Goal: Information Seeking & Learning: Learn about a topic

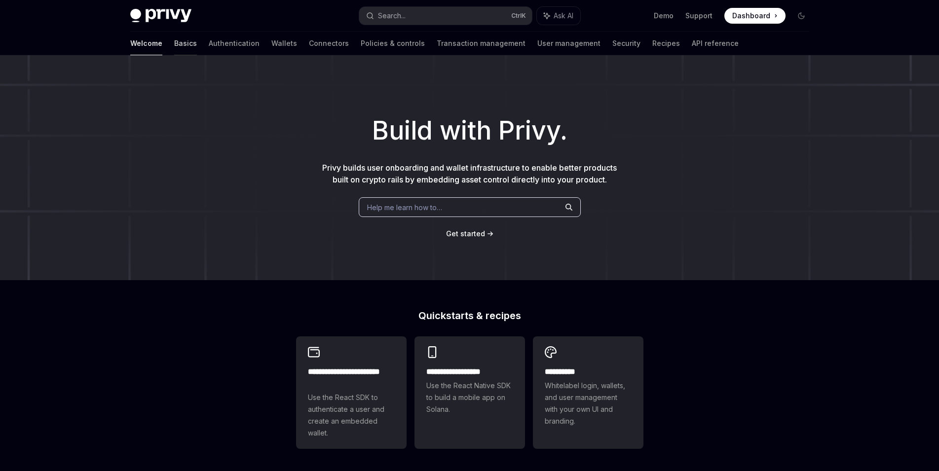
click at [174, 49] on link "Basics" at bounding box center [185, 44] width 23 height 24
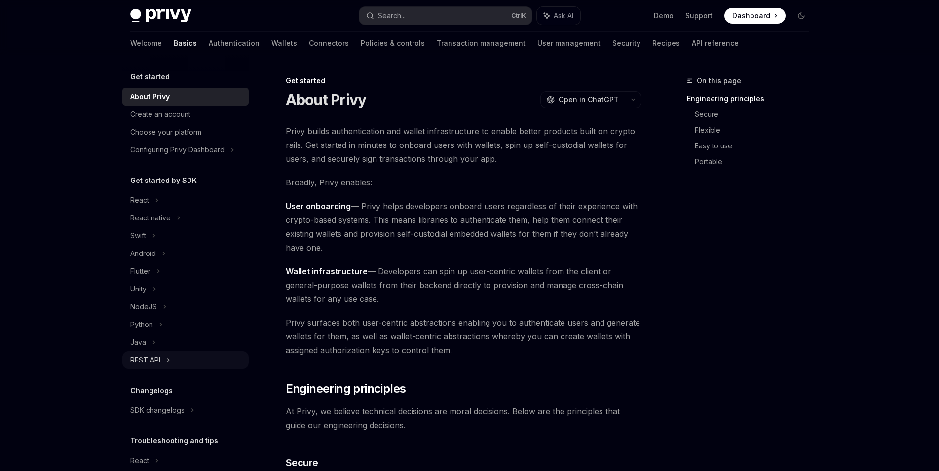
click at [173, 361] on div "REST API" at bounding box center [185, 360] width 126 height 18
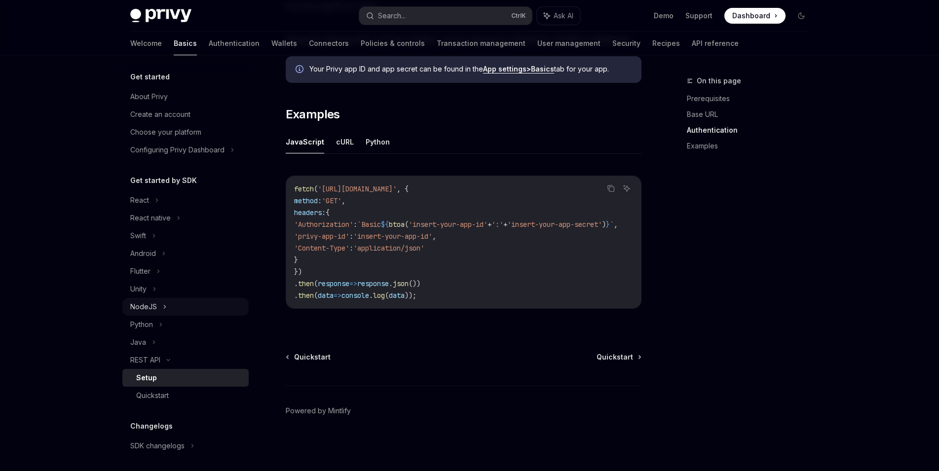
click at [169, 308] on div "NodeJS" at bounding box center [185, 307] width 126 height 18
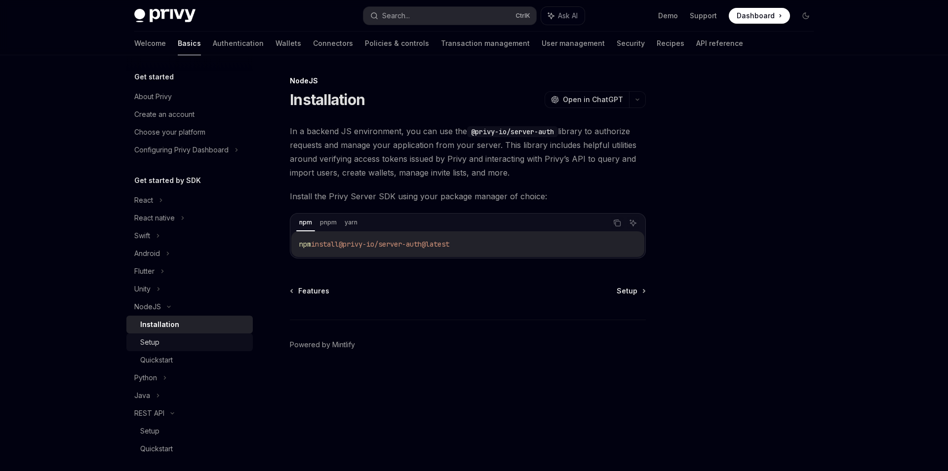
click at [190, 340] on div "Setup" at bounding box center [193, 343] width 107 height 12
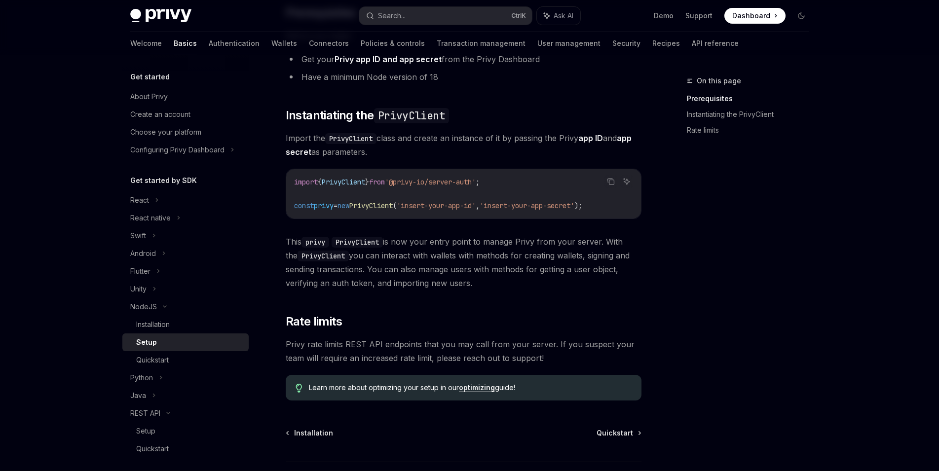
scroll to position [195, 0]
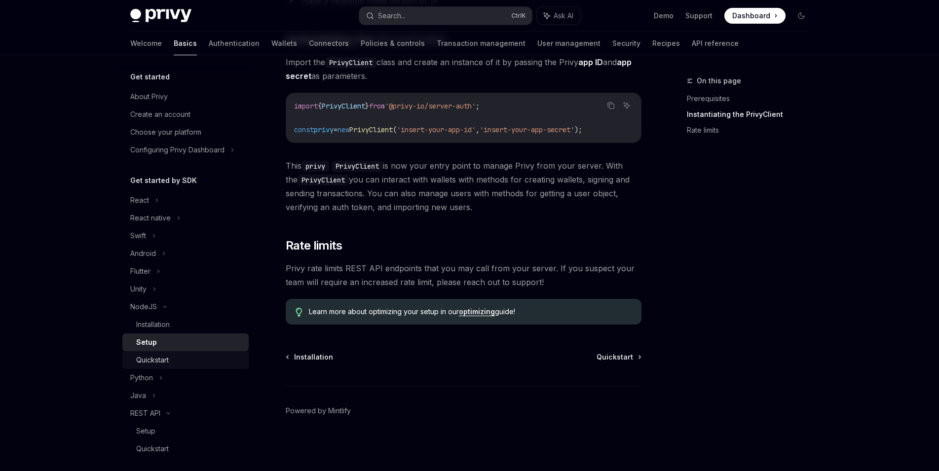
click at [196, 356] on div "Quickstart" at bounding box center [189, 360] width 107 height 12
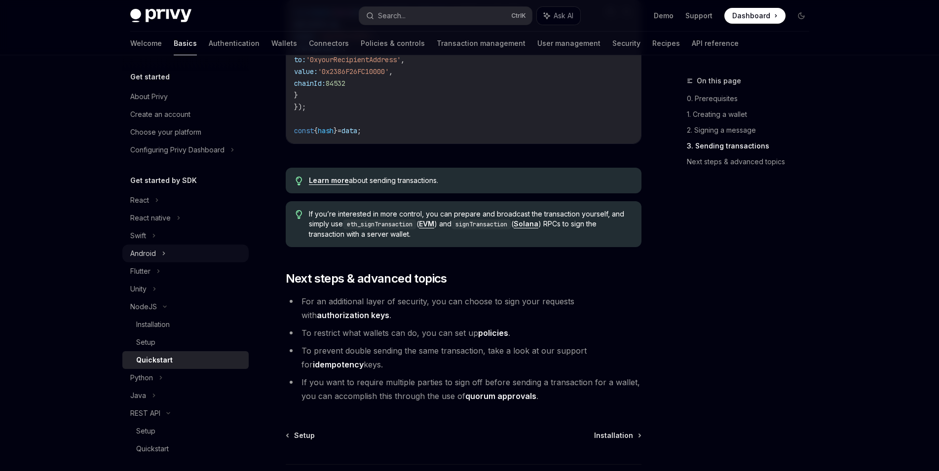
scroll to position [918, 0]
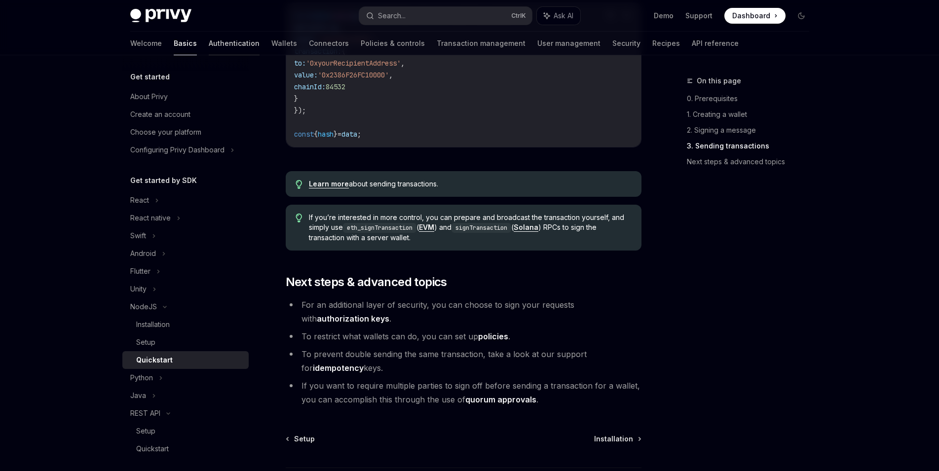
click at [209, 45] on link "Authentication" at bounding box center [234, 44] width 51 height 24
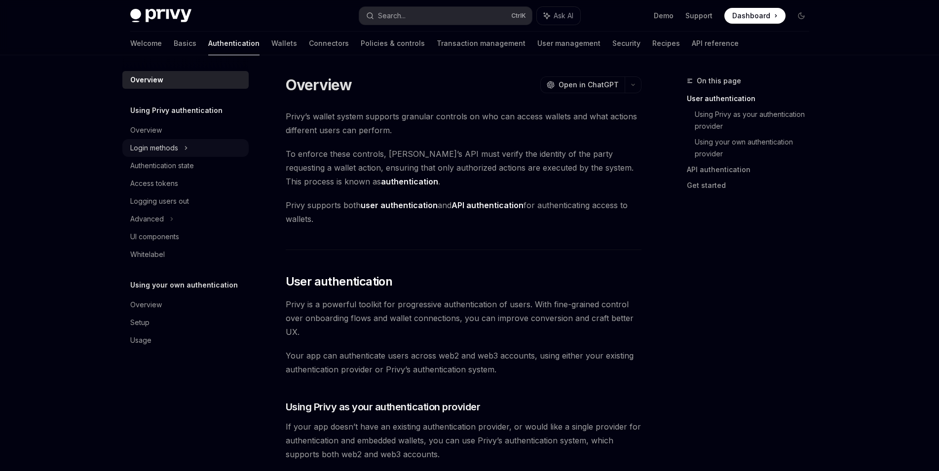
click at [202, 148] on div "Login methods" at bounding box center [185, 148] width 126 height 18
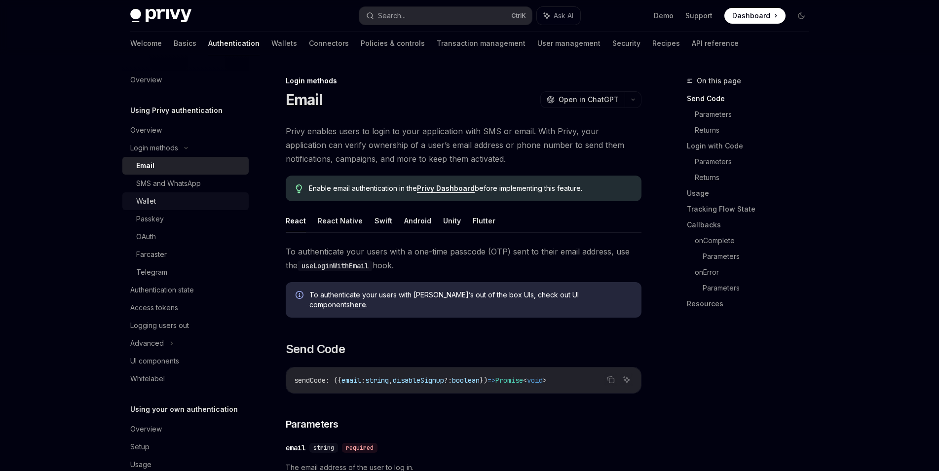
click at [193, 200] on div "Wallet" at bounding box center [189, 201] width 107 height 12
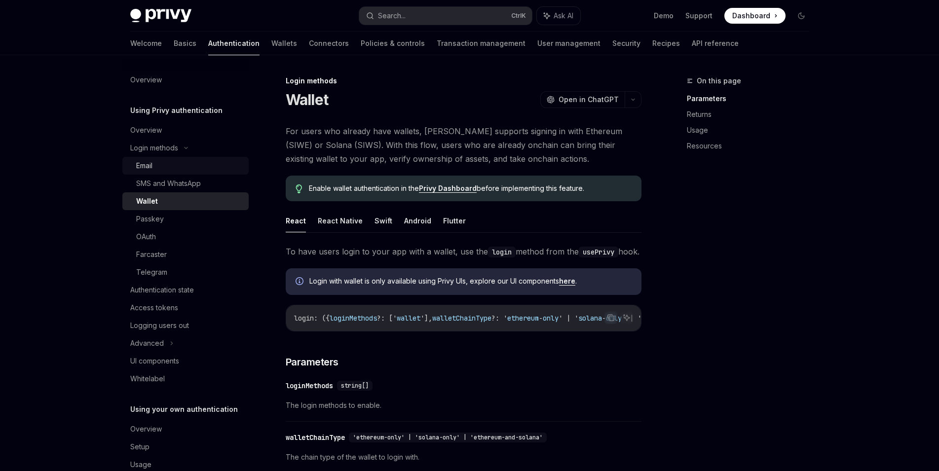
click at [185, 170] on div "Email" at bounding box center [189, 166] width 107 height 12
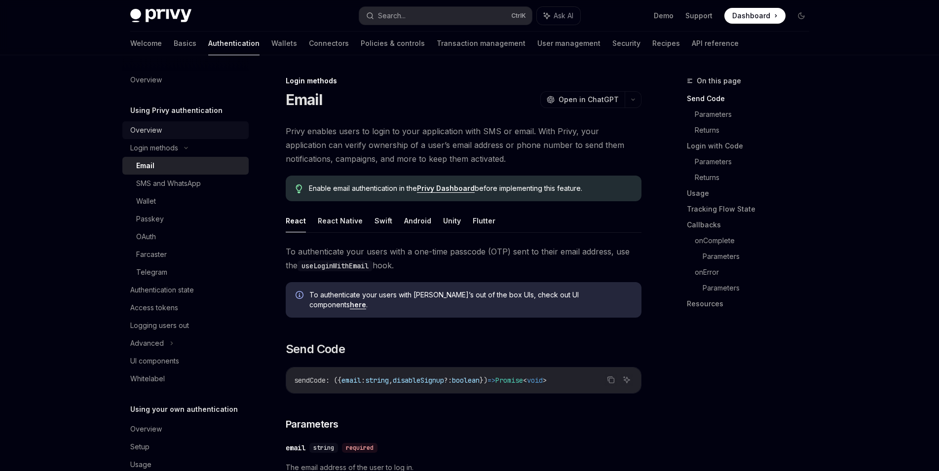
click at [162, 129] on div "Overview" at bounding box center [186, 130] width 113 height 12
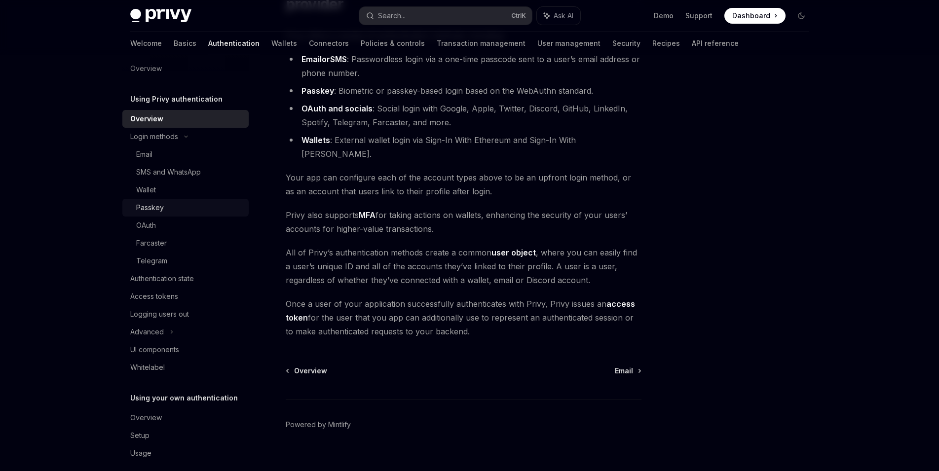
scroll to position [22, 0]
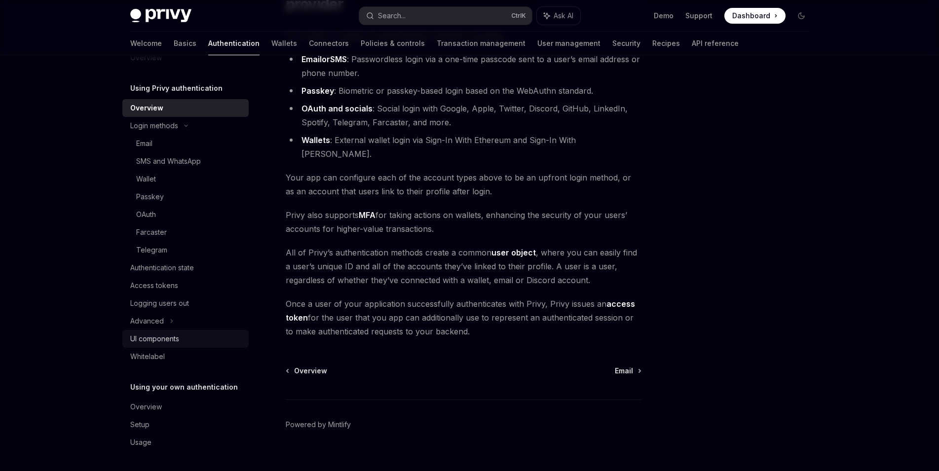
click at [184, 341] on div "UI components" at bounding box center [186, 339] width 113 height 12
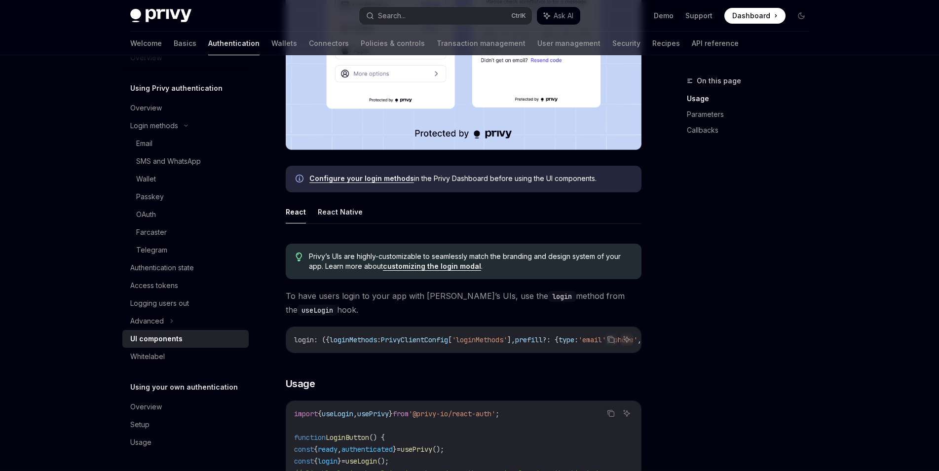
scroll to position [380, 0]
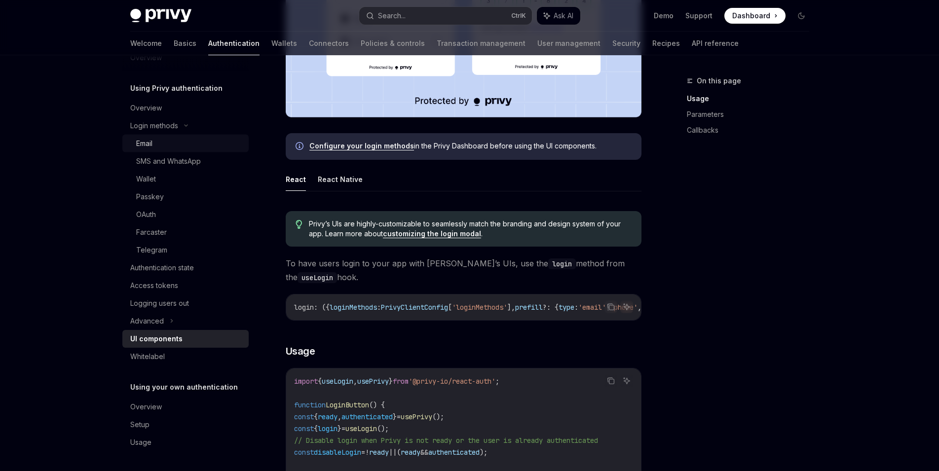
click at [163, 139] on div "Email" at bounding box center [189, 144] width 107 height 12
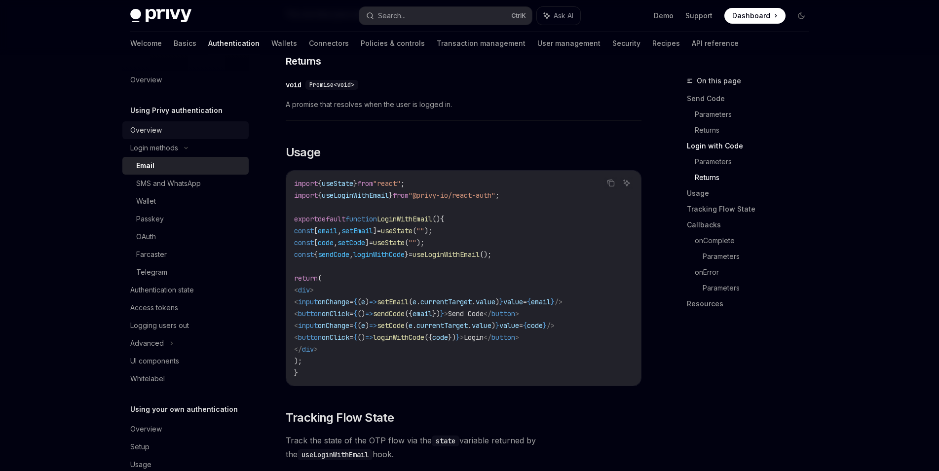
click at [170, 129] on div "Overview" at bounding box center [186, 130] width 113 height 12
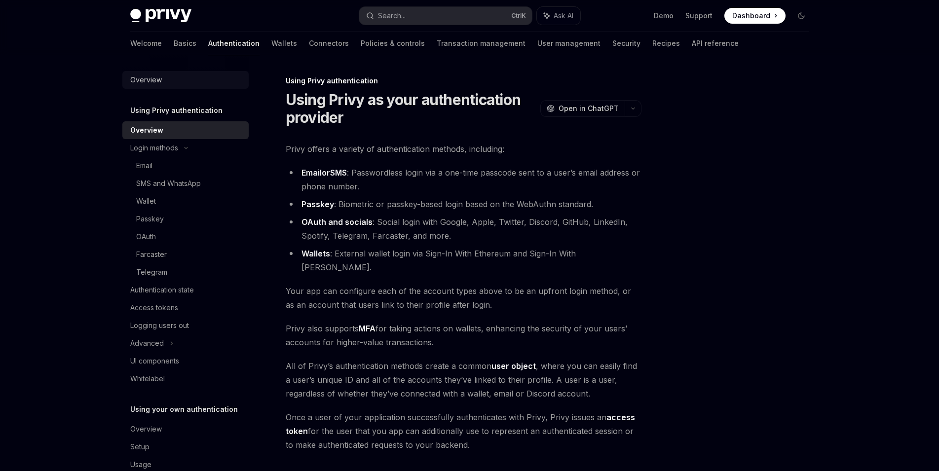
click at [182, 85] on div "Overview" at bounding box center [186, 80] width 113 height 12
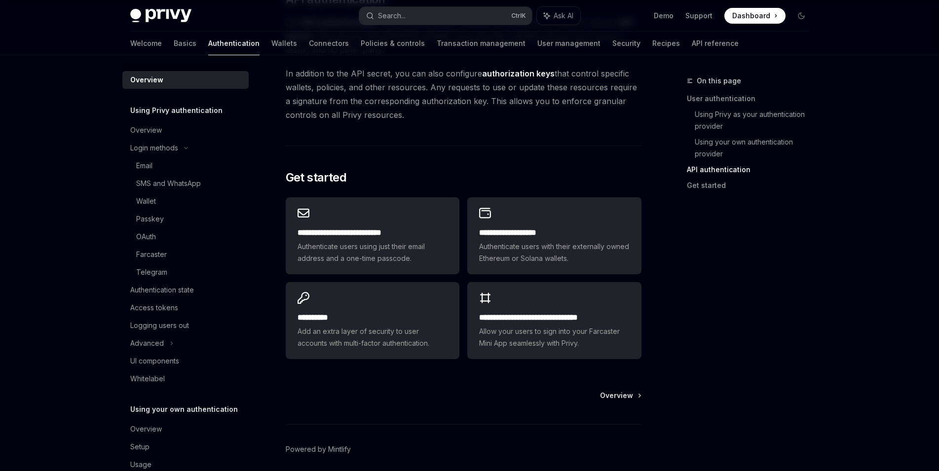
scroll to position [730, 0]
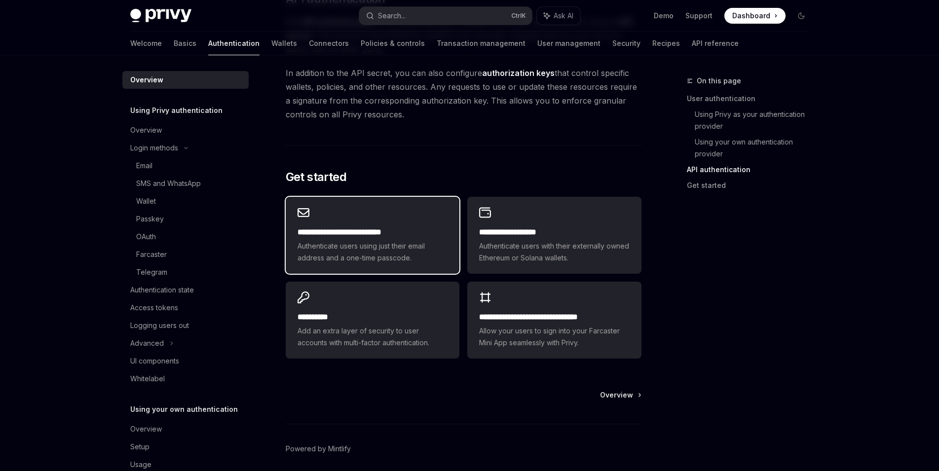
click at [416, 219] on div "**********" at bounding box center [373, 235] width 174 height 77
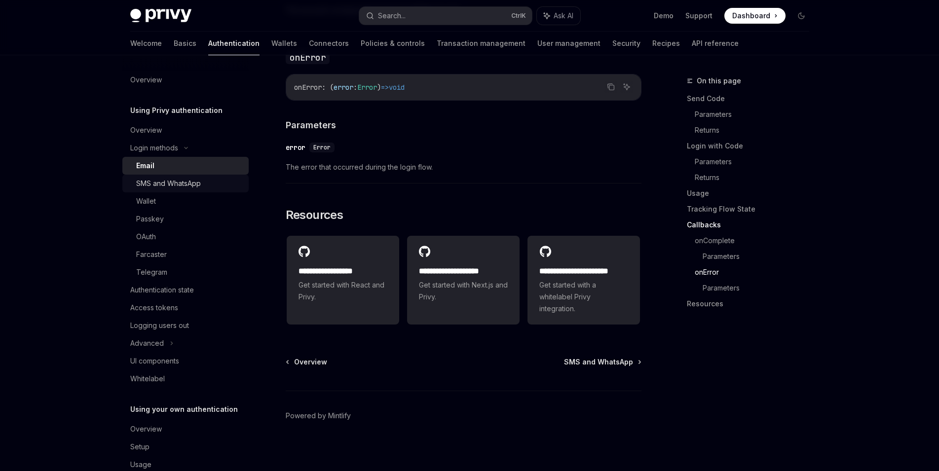
scroll to position [22, 0]
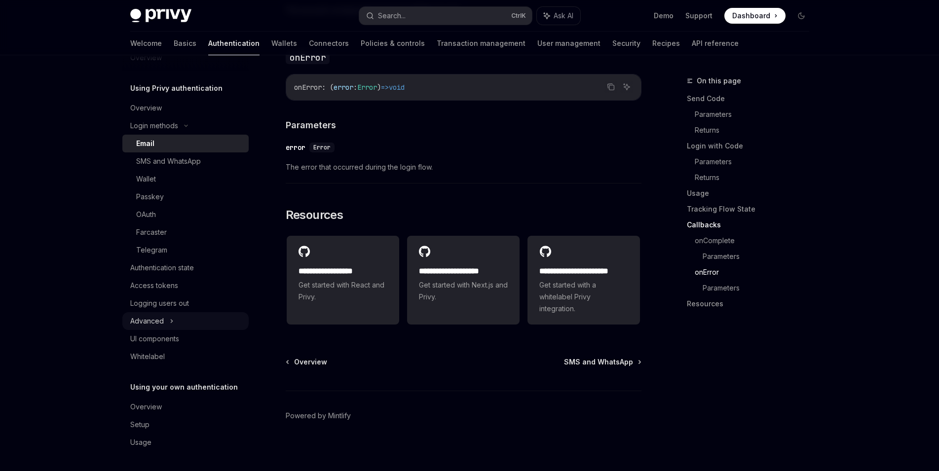
click at [198, 325] on div "Advanced" at bounding box center [185, 321] width 126 height 18
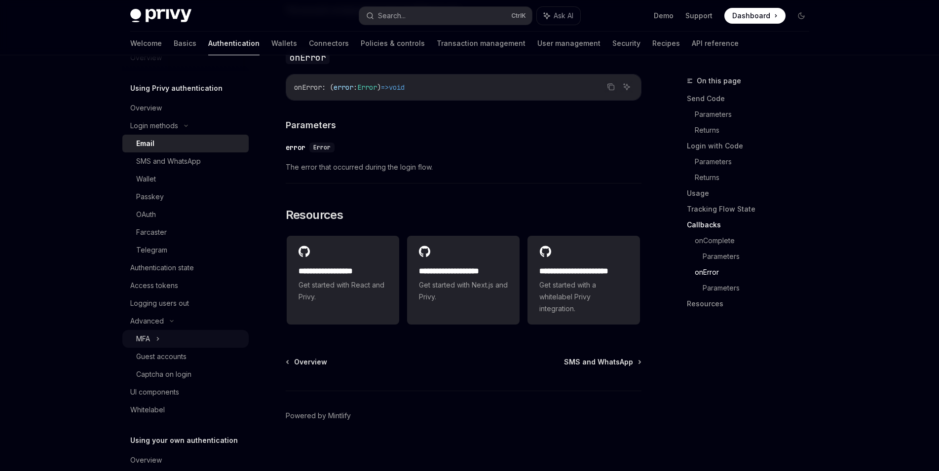
click at [199, 339] on div "MFA" at bounding box center [185, 339] width 126 height 18
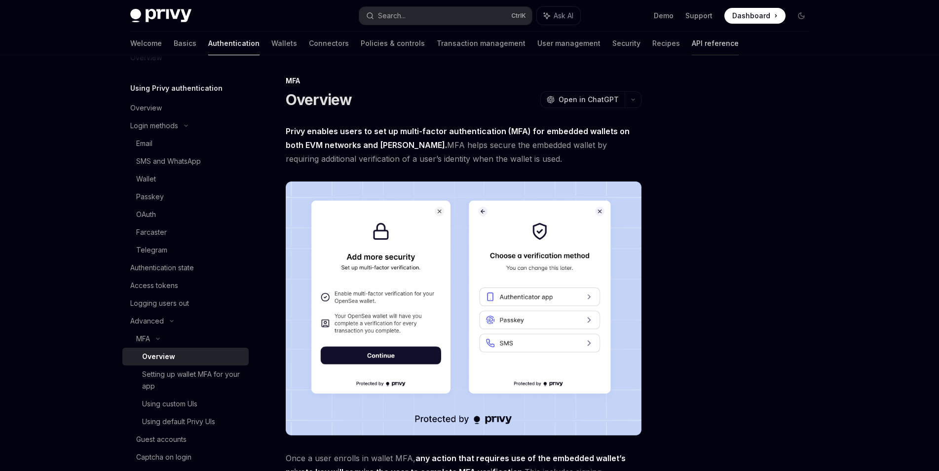
click at [692, 40] on link "API reference" at bounding box center [715, 44] width 47 height 24
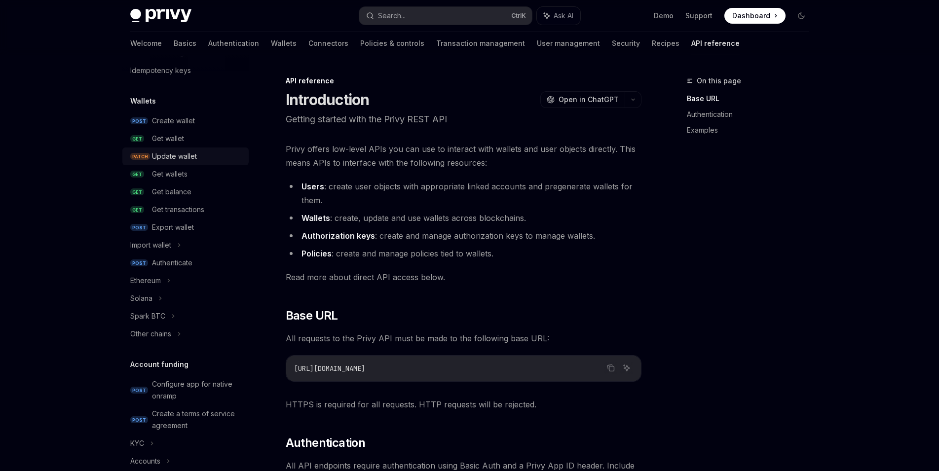
scroll to position [61, 0]
click at [190, 120] on div "Create wallet" at bounding box center [173, 122] width 43 height 12
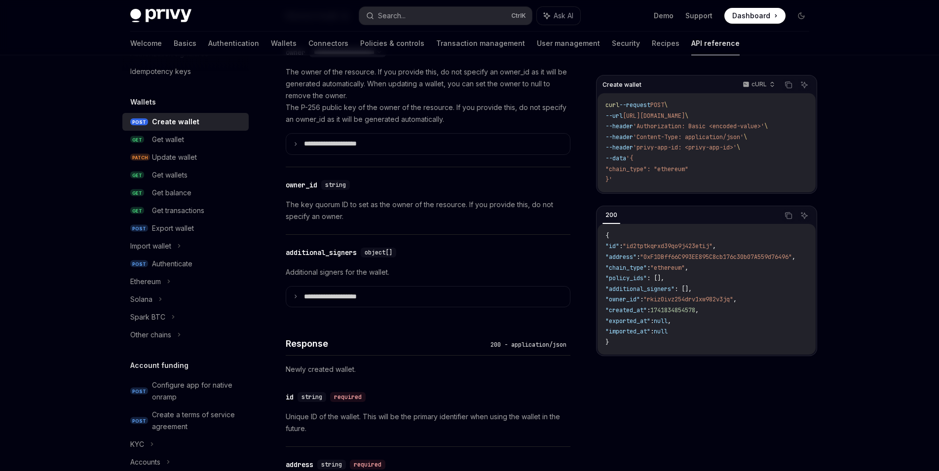
scroll to position [629, 0]
click at [190, 265] on div "Authenticate" at bounding box center [172, 264] width 40 height 12
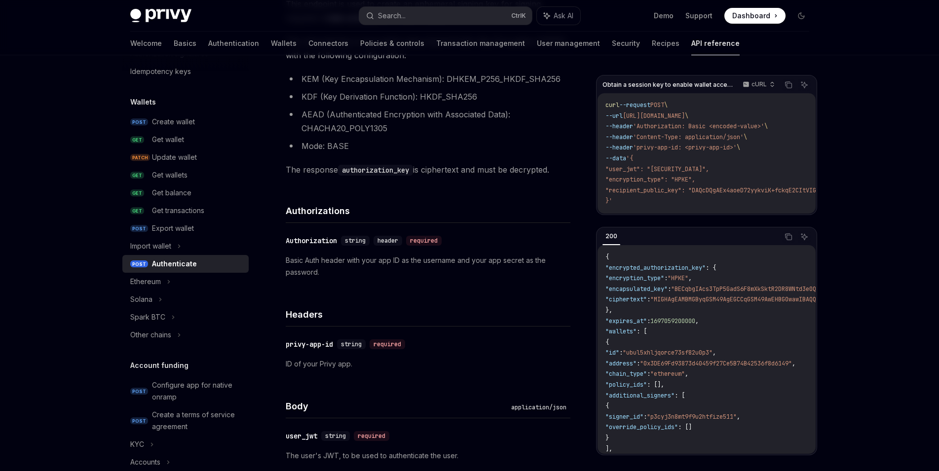
scroll to position [237, 0]
click at [194, 228] on div "Export wallet" at bounding box center [173, 229] width 42 height 12
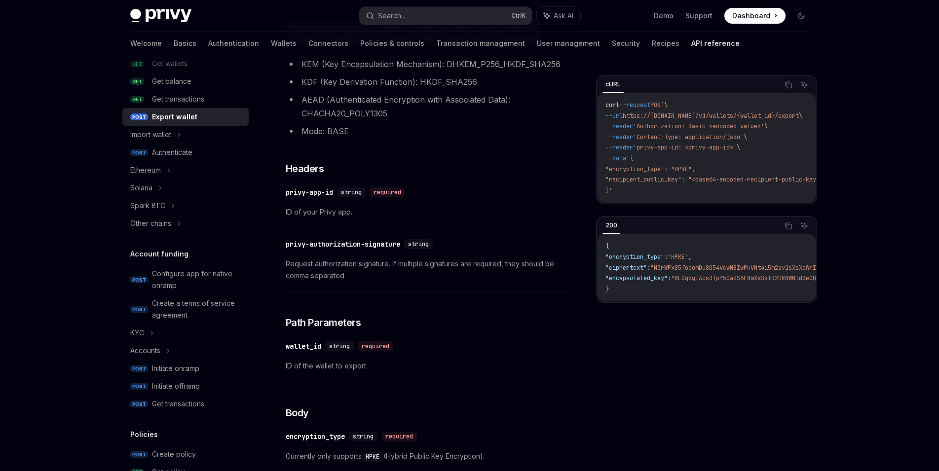
scroll to position [171, 0]
click at [186, 205] on div "Spark BTC" at bounding box center [185, 207] width 126 height 18
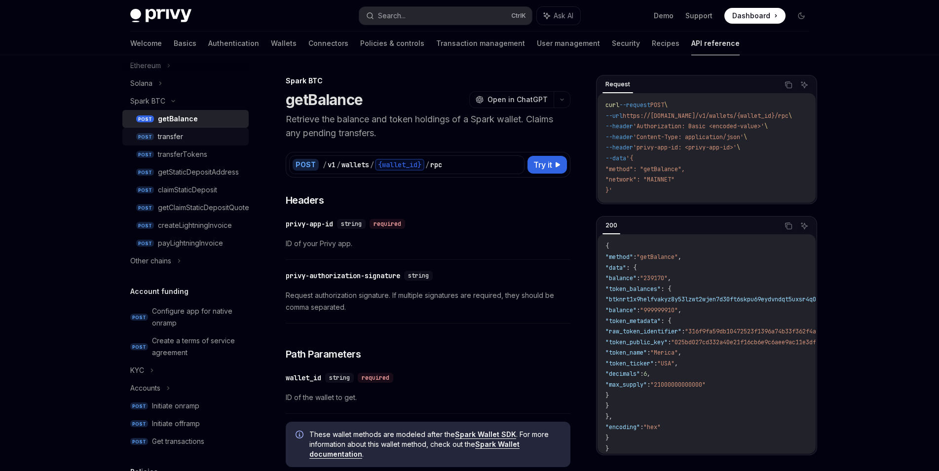
scroll to position [281, 0]
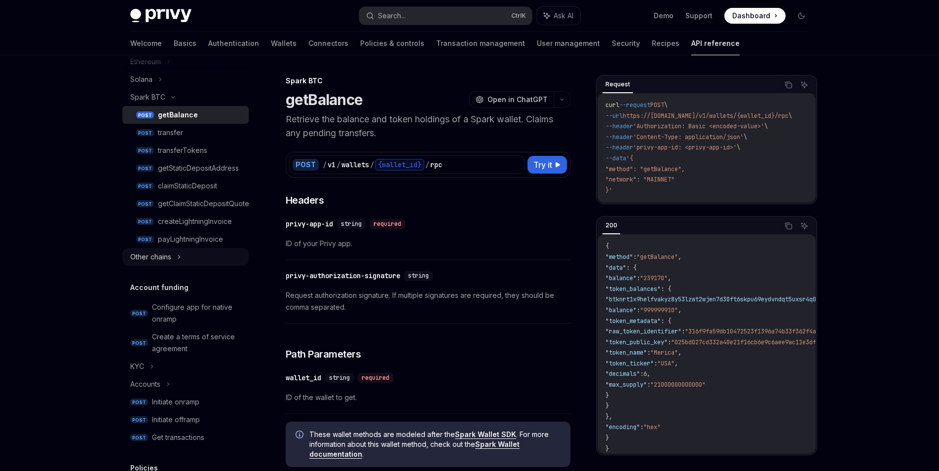
click at [200, 258] on div "Other chains" at bounding box center [185, 257] width 126 height 18
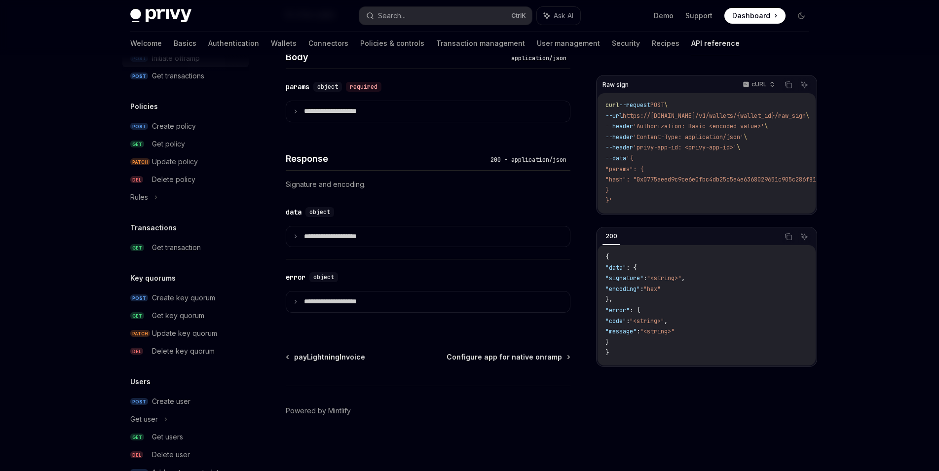
scroll to position [708, 0]
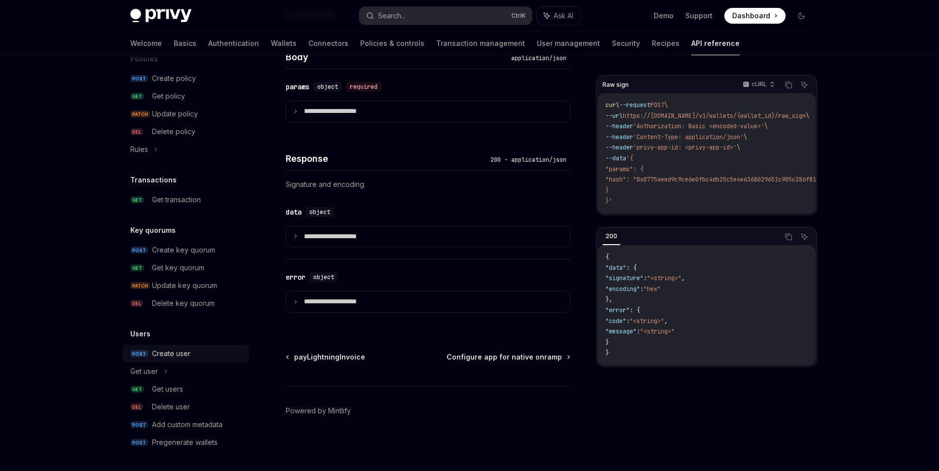
click at [183, 355] on div "Create user" at bounding box center [171, 354] width 39 height 12
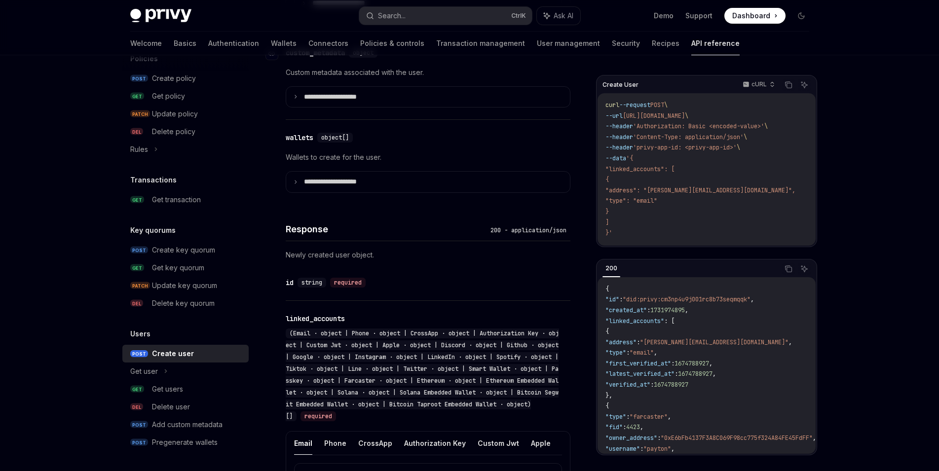
scroll to position [555, 0]
click at [294, 185] on icon at bounding box center [295, 182] width 5 height 5
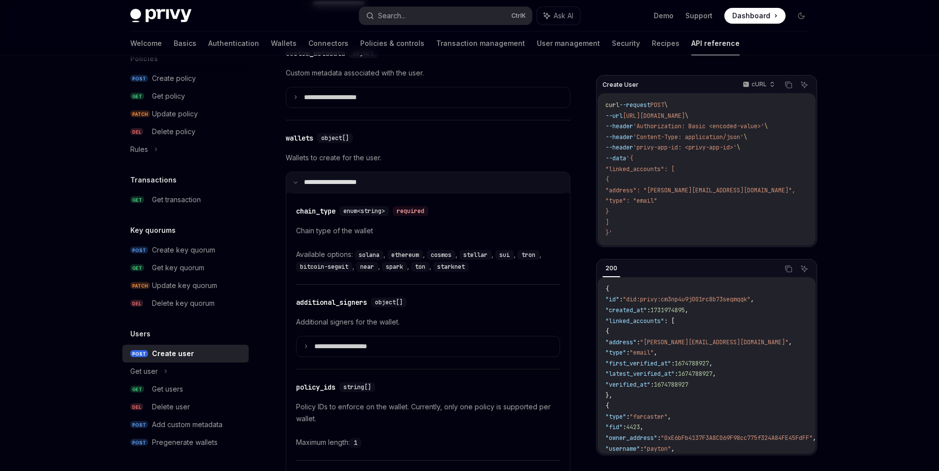
click at [294, 185] on icon at bounding box center [295, 182] width 5 height 5
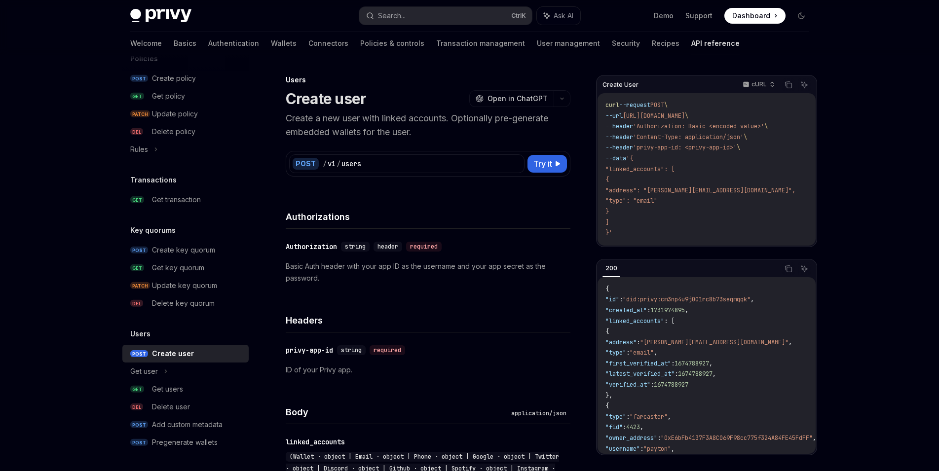
scroll to position [0, 0]
click at [174, 45] on link "Basics" at bounding box center [185, 44] width 23 height 24
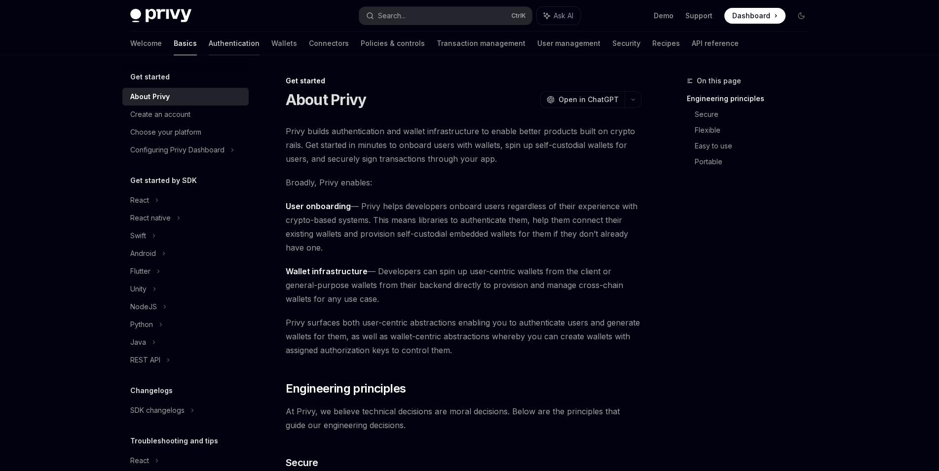
click at [209, 47] on link "Authentication" at bounding box center [234, 44] width 51 height 24
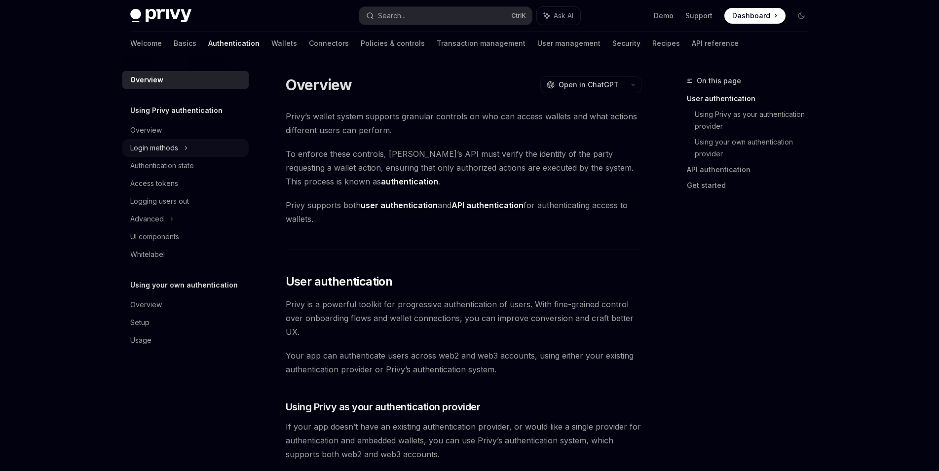
click at [194, 147] on div "Login methods" at bounding box center [185, 148] width 126 height 18
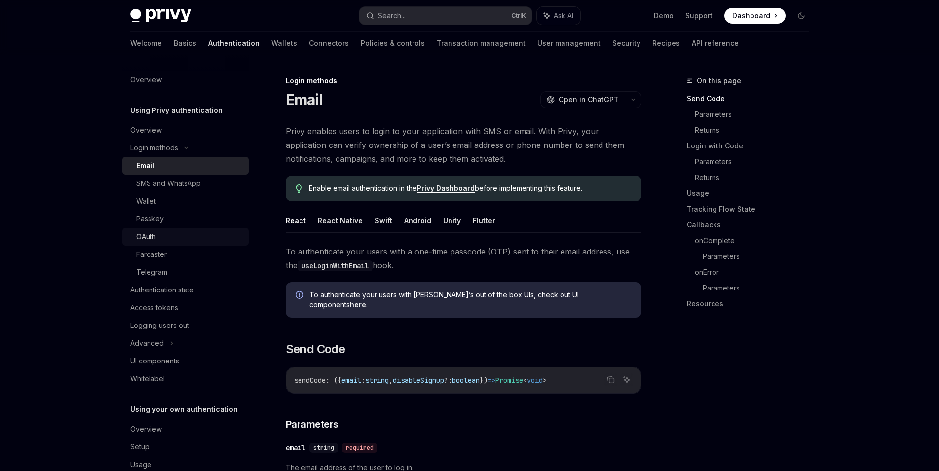
scroll to position [22, 0]
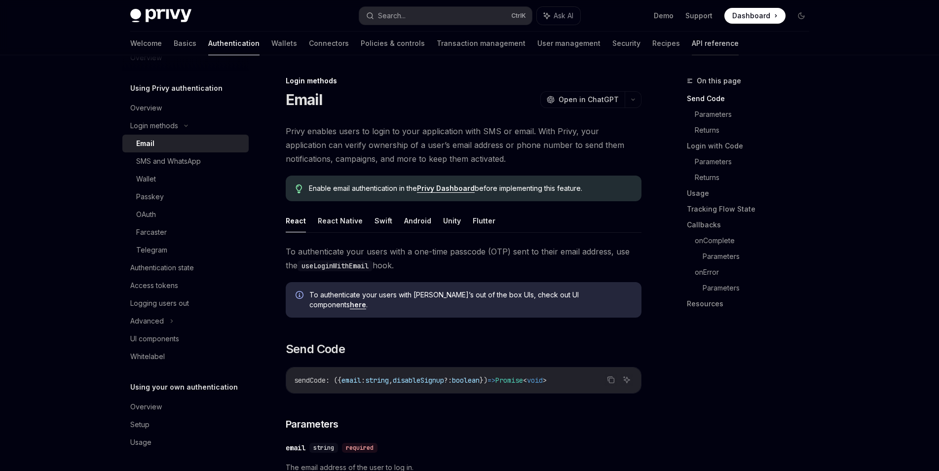
click at [692, 44] on link "API reference" at bounding box center [715, 44] width 47 height 24
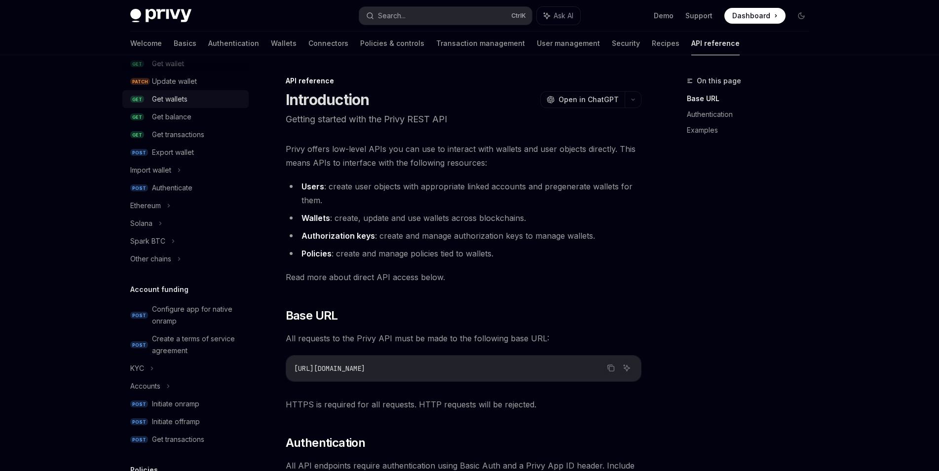
scroll to position [138, 0]
click at [191, 182] on div "Authenticate" at bounding box center [172, 187] width 40 height 12
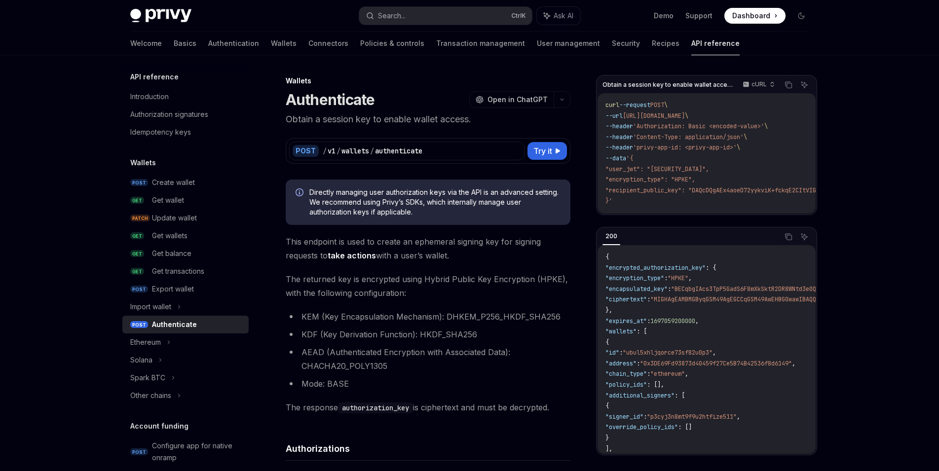
click at [755, 14] on span "Dashboard" at bounding box center [752, 16] width 38 height 10
click at [174, 48] on link "Basics" at bounding box center [185, 44] width 23 height 24
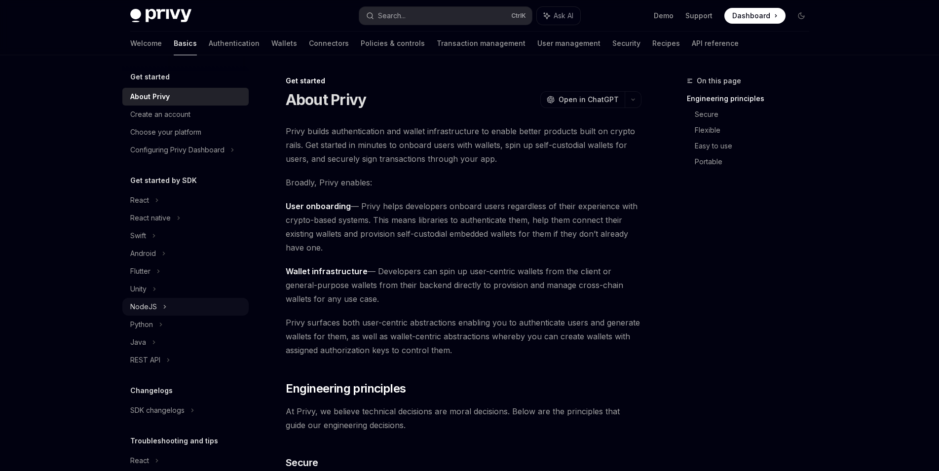
click at [176, 311] on div "NodeJS" at bounding box center [185, 307] width 126 height 18
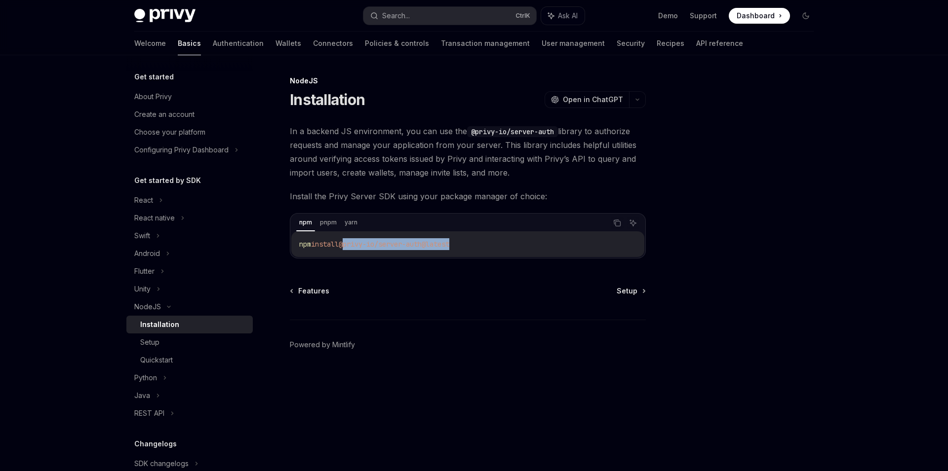
drag, startPoint x: 348, startPoint y: 246, endPoint x: 474, endPoint y: 245, distance: 126.9
click at [474, 245] on code "npm install @privy-io/server-auth@latest" at bounding box center [467, 244] width 337 height 12
copy span "@privy-io/server-auth@latest"
click at [201, 343] on div "Setup" at bounding box center [193, 343] width 107 height 12
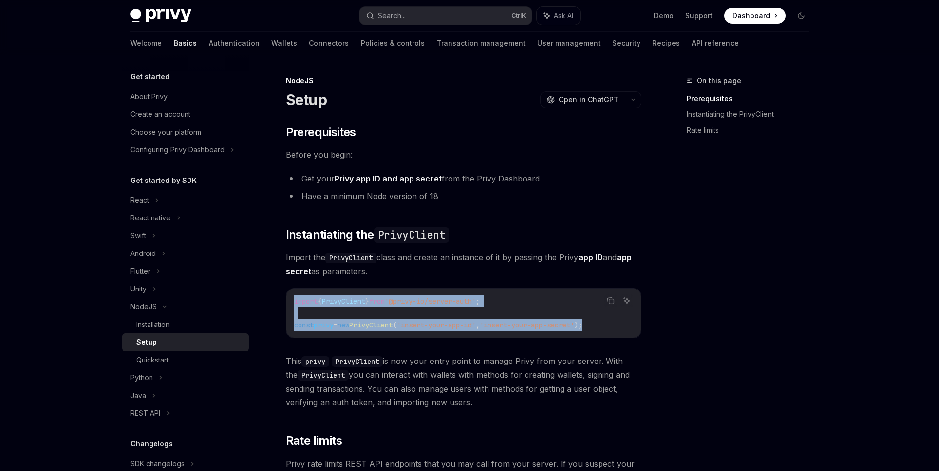
drag, startPoint x: 291, startPoint y: 299, endPoint x: 618, endPoint y: 326, distance: 327.4
click at [619, 327] on div "import { PrivyClient } from '@privy-io/server-auth' ; const privy = new PrivyCl…" at bounding box center [463, 313] width 355 height 49
copy code "import { PrivyClient } from '@privy-io/server-auth' ; const privy = new PrivyCl…"
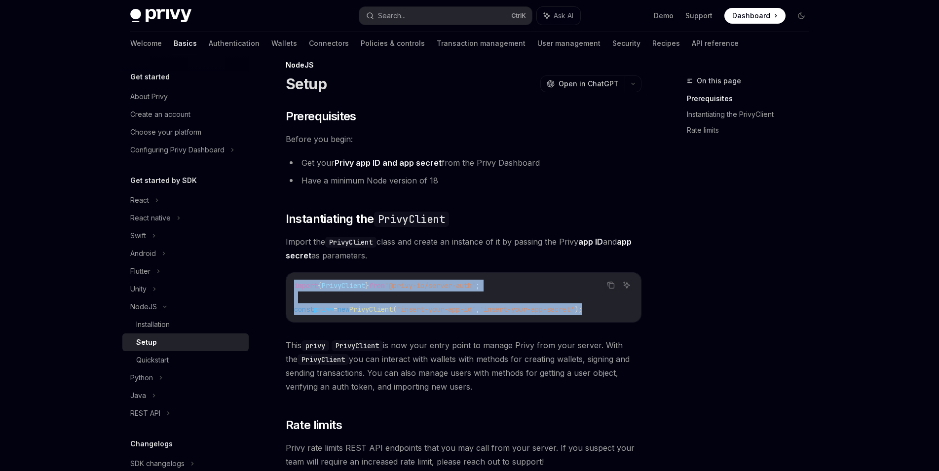
scroll to position [18, 0]
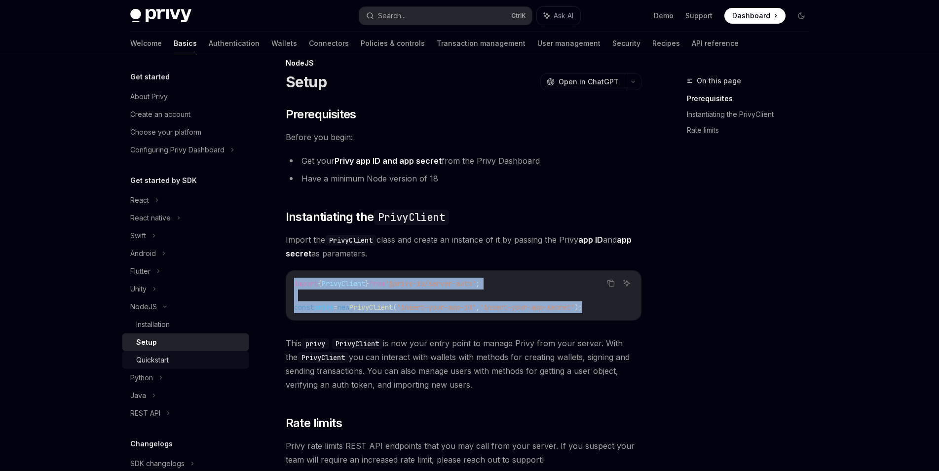
click at [182, 362] on div "Quickstart" at bounding box center [189, 360] width 107 height 12
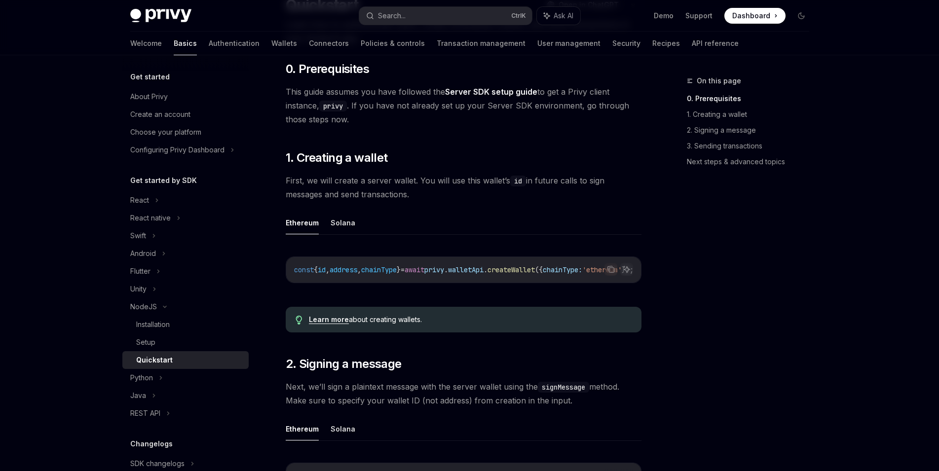
scroll to position [95, 0]
click at [692, 44] on link "API reference" at bounding box center [715, 44] width 47 height 24
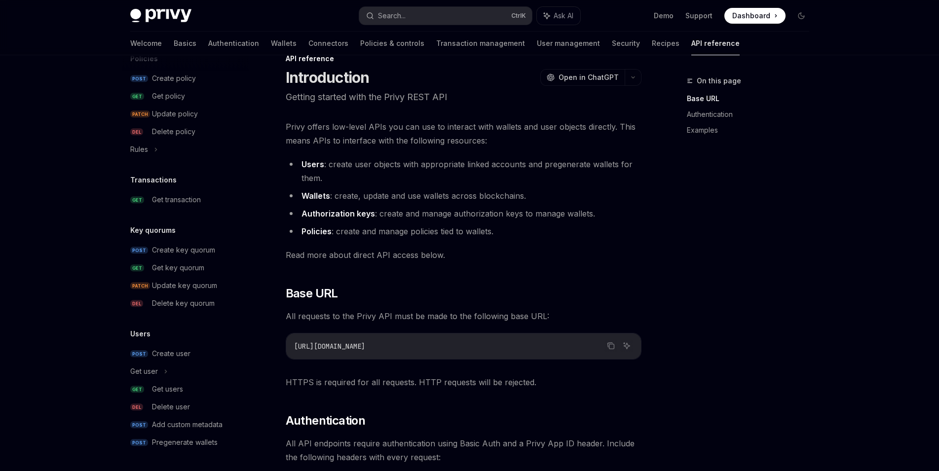
scroll to position [22, 0]
click at [188, 354] on div "Create user" at bounding box center [171, 354] width 39 height 12
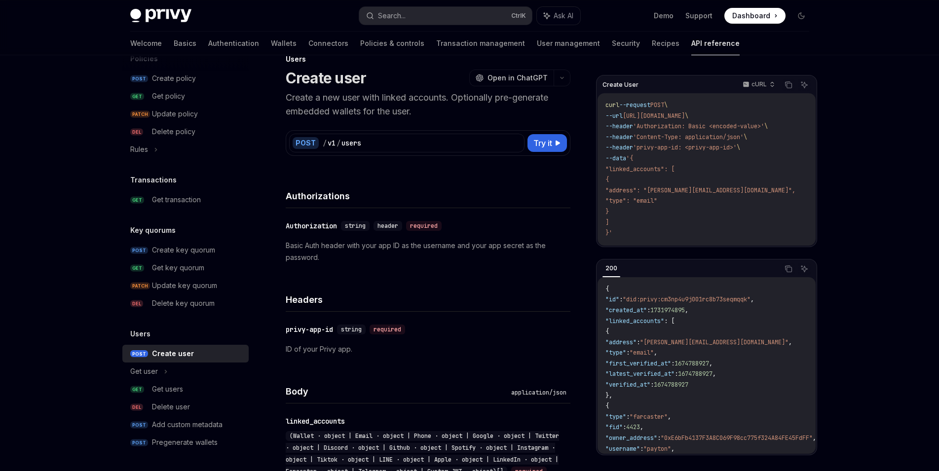
drag, startPoint x: 634, startPoint y: 115, endPoint x: 736, endPoint y: 116, distance: 101.7
click at [685, 116] on span "[URL][DOMAIN_NAME]" at bounding box center [654, 116] width 62 height 8
copy span "[URL][DOMAIN_NAME]"
click at [685, 116] on span "[URL][DOMAIN_NAME]" at bounding box center [654, 116] width 62 height 8
copy span "[URL][DOMAIN_NAME]"
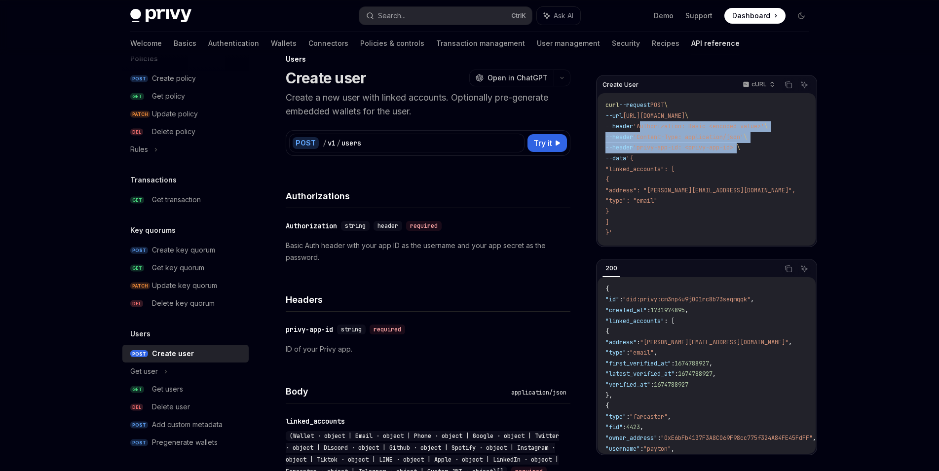
drag, startPoint x: 648, startPoint y: 127, endPoint x: 747, endPoint y: 148, distance: 100.9
click at [747, 148] on code "curl --request POST \ --url [URL][DOMAIN_NAME] \ --header 'Authorization: Basic…" at bounding box center [713, 169] width 214 height 139
copy code "Authorization: Basic <encoded-value>' \ --header 'Content-Type: application/jso…"
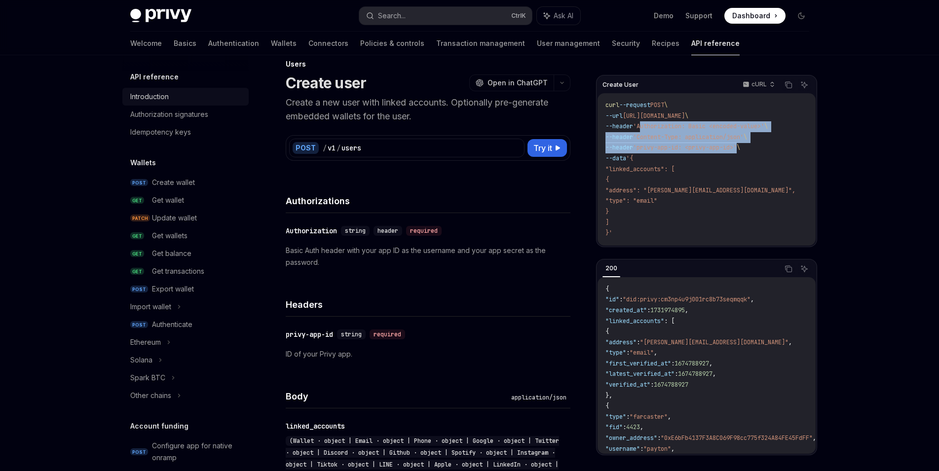
click at [188, 101] on div "Introduction" at bounding box center [186, 97] width 113 height 12
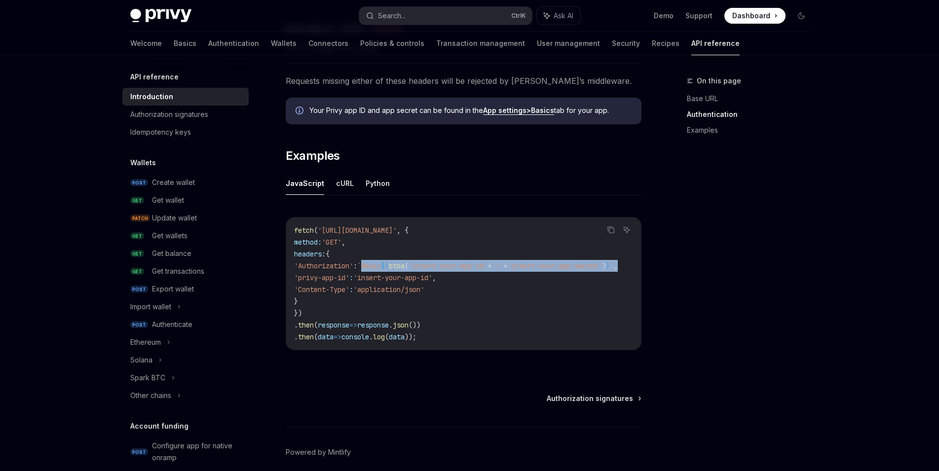
scroll to position [0, 58]
drag, startPoint x: 383, startPoint y: 265, endPoint x: 631, endPoint y: 264, distance: 248.8
click at [631, 264] on code "fetch ( '[URL][DOMAIN_NAME]' , { method: 'GET' , headers: { 'Authorization' : `…" at bounding box center [468, 284] width 348 height 118
copy span "`Basic ${ btoa ( 'insert-your-app-id' + ':' + 'insert-your-app-secret' ) } ` ,"
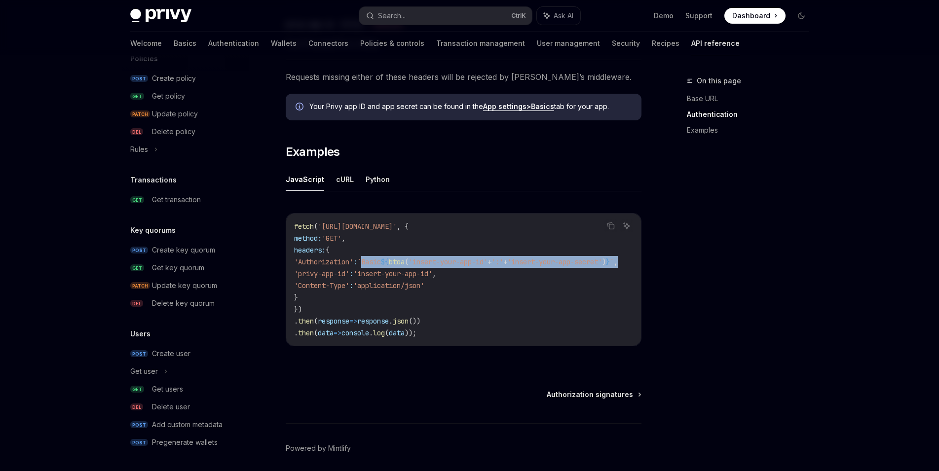
scroll to position [536, 0]
click at [182, 356] on div "Create user" at bounding box center [171, 354] width 39 height 12
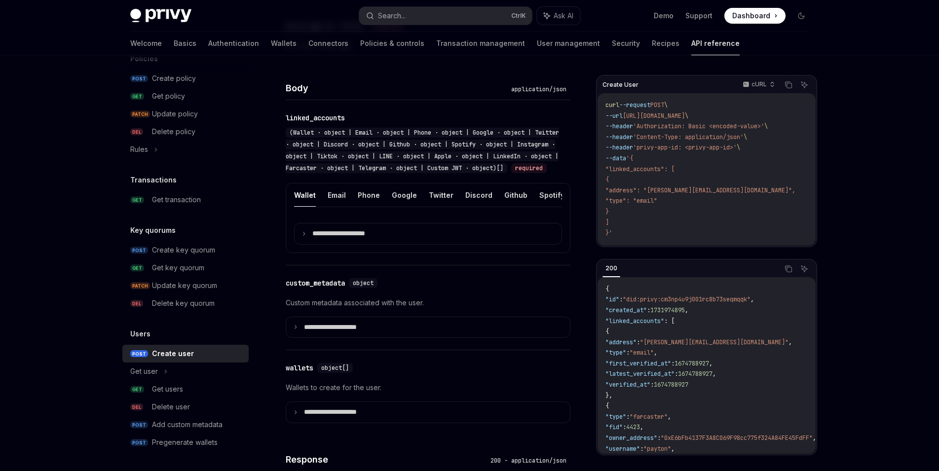
scroll to position [324, 0]
click at [331, 207] on button "Email" at bounding box center [337, 196] width 18 height 23
click at [305, 237] on icon at bounding box center [304, 235] width 5 height 5
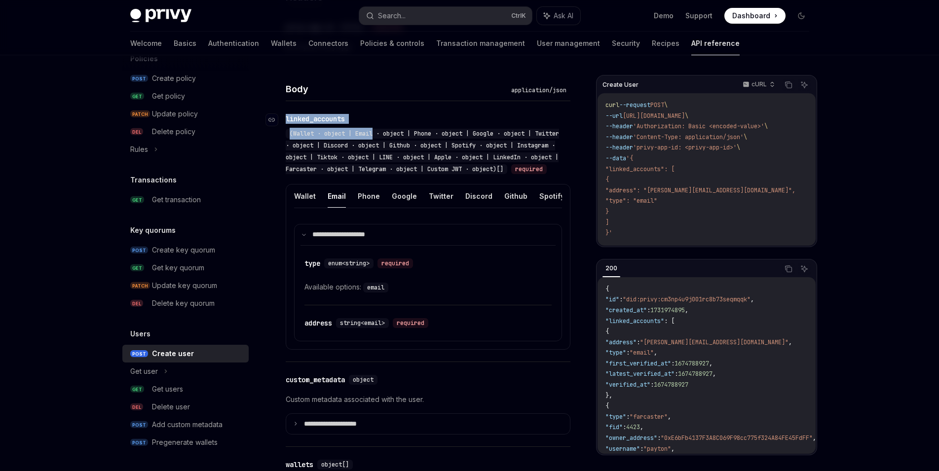
drag, startPoint x: 374, startPoint y: 117, endPoint x: 287, endPoint y: 116, distance: 86.4
click at [287, 116] on div "​ linked_accounts (Wallet · object | Email · object | Phone · object | Google ·…" at bounding box center [423, 144] width 275 height 61
drag, startPoint x: 618, startPoint y: 170, endPoint x: 663, endPoint y: 168, distance: 44.5
click at [663, 168] on span ""linked_accounts": [" at bounding box center [640, 169] width 69 height 8
click at [667, 170] on span ""linked_accounts": [" at bounding box center [640, 169] width 69 height 8
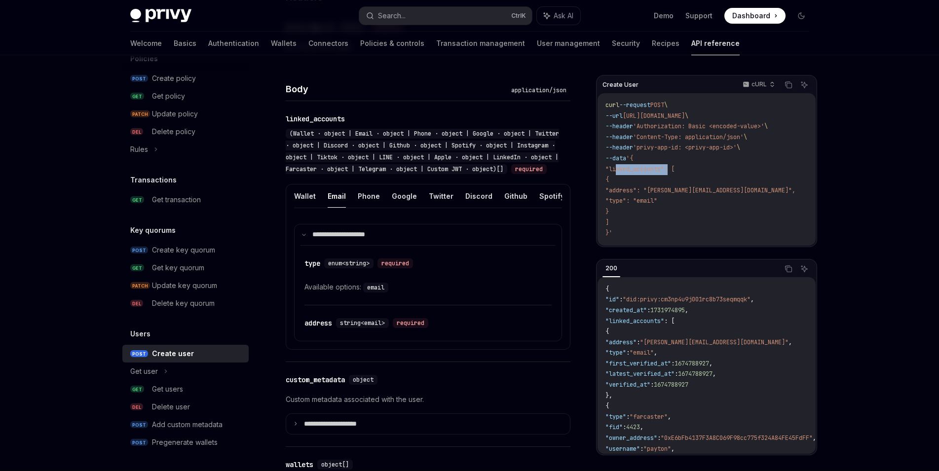
drag, startPoint x: 670, startPoint y: 170, endPoint x: 616, endPoint y: 168, distance: 54.4
click at [616, 168] on span ""linked_accounts": [" at bounding box center [640, 169] width 69 height 8
copy span "linked_accounts"
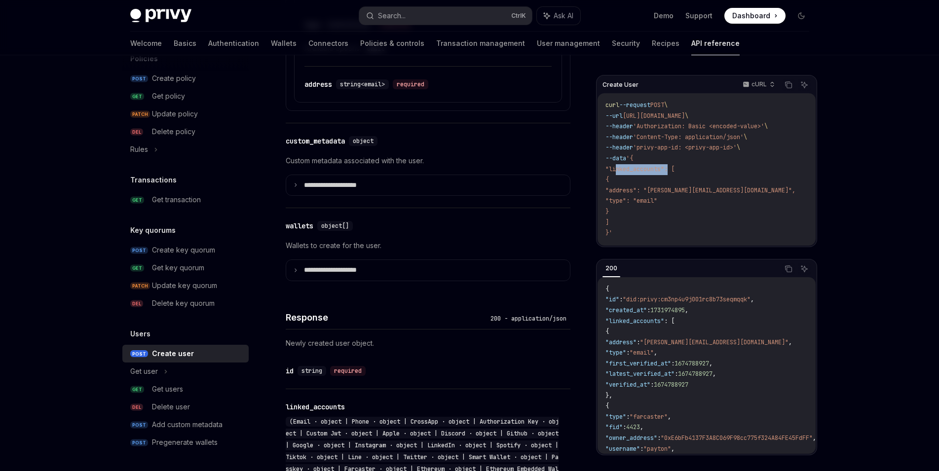
scroll to position [562, 0]
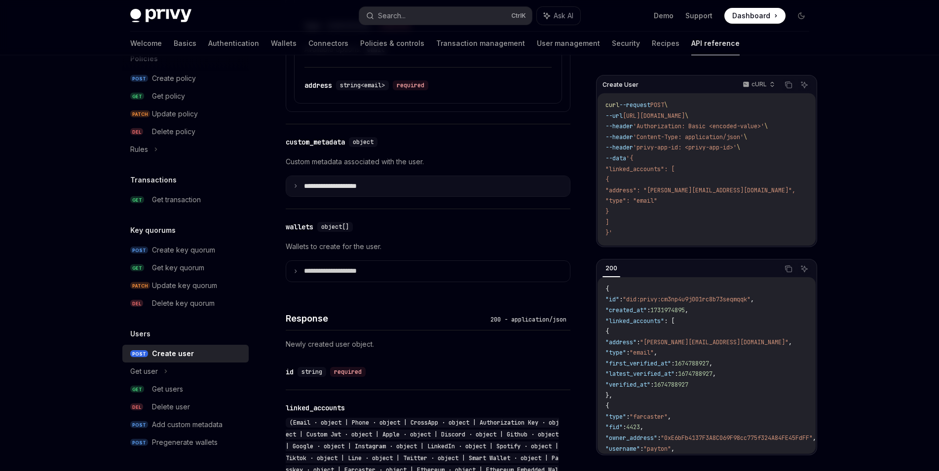
click at [326, 191] on p "**********" at bounding box center [338, 186] width 69 height 9
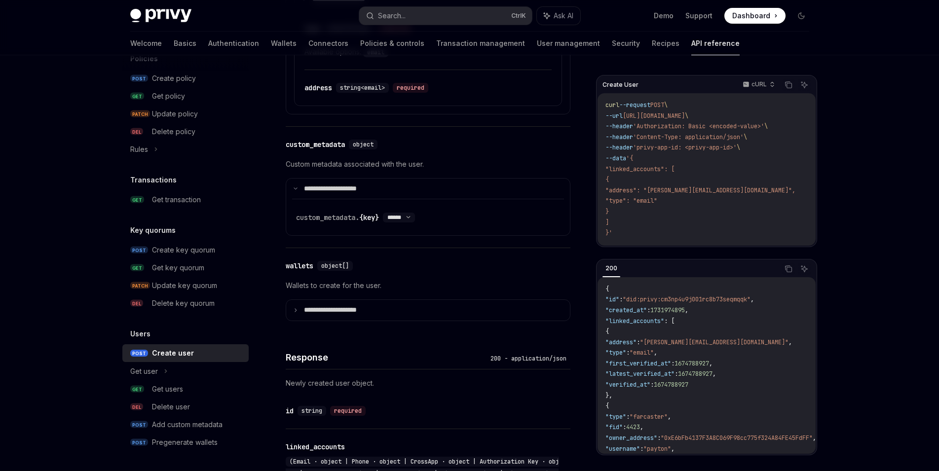
scroll to position [560, 0]
click at [323, 150] on div "custom_metadata" at bounding box center [315, 145] width 59 height 10
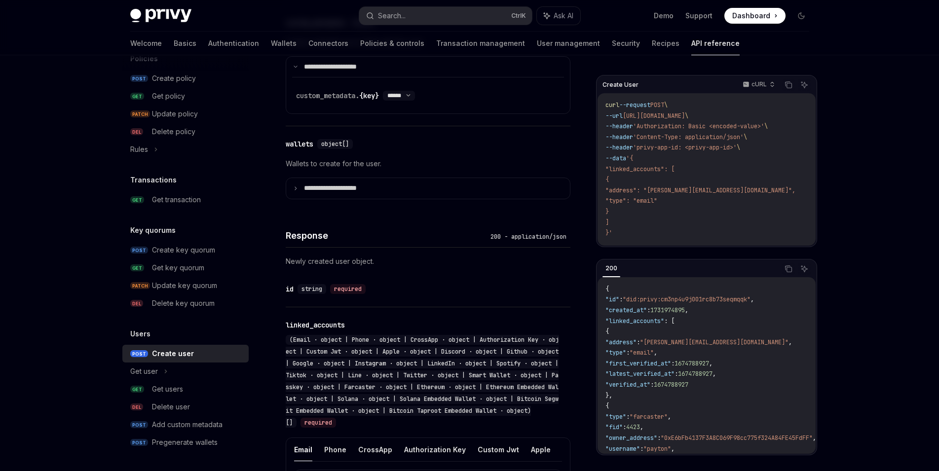
scroll to position [746, 0]
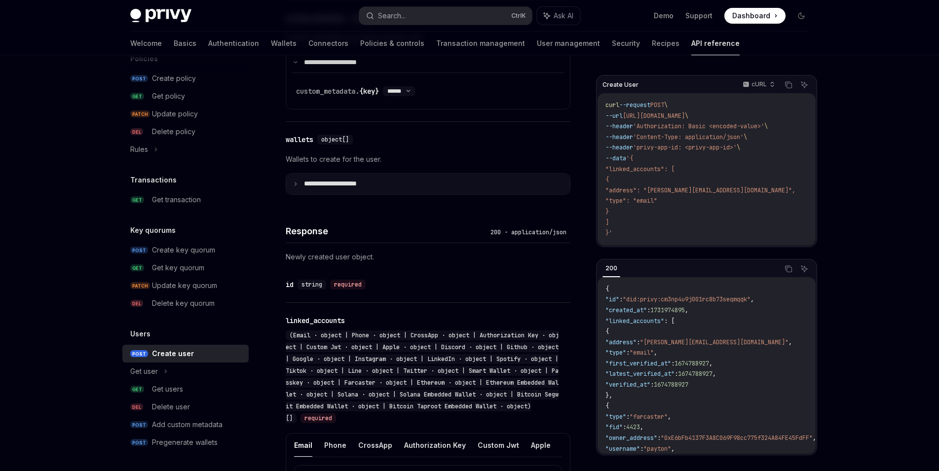
click at [343, 189] on p "**********" at bounding box center [338, 184] width 69 height 9
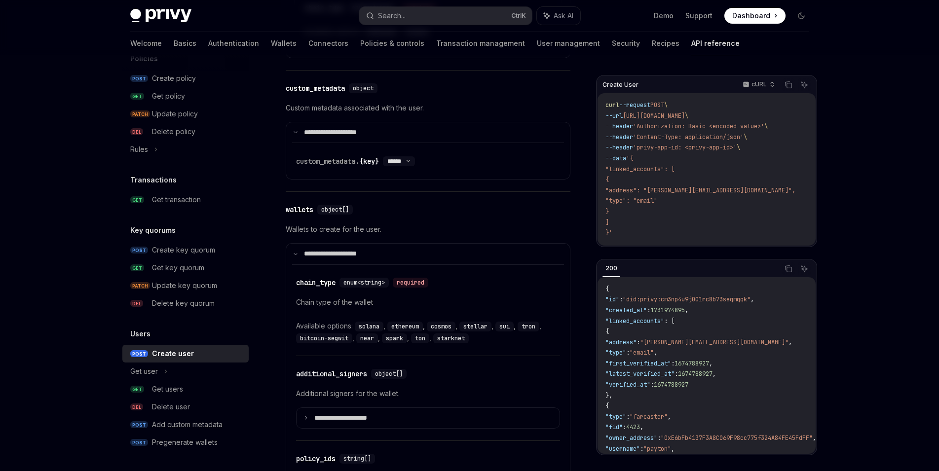
scroll to position [697, 0]
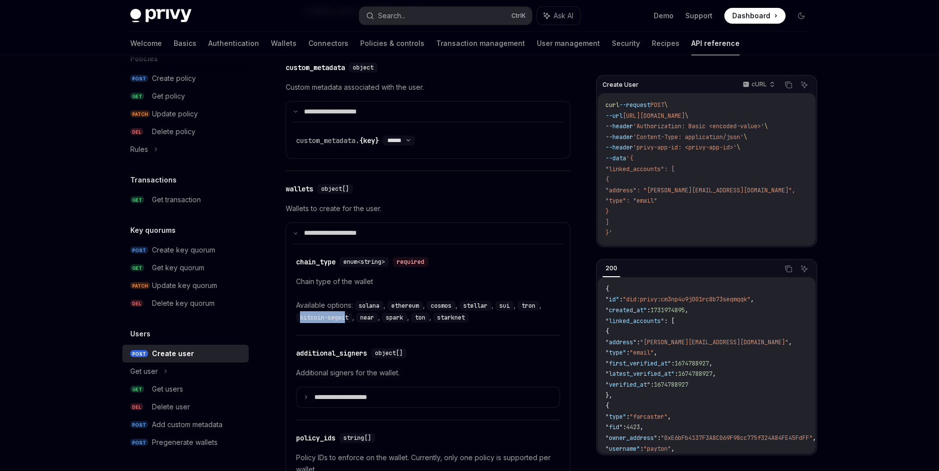
drag, startPoint x: 300, startPoint y: 339, endPoint x: 347, endPoint y: 338, distance: 47.4
click at [347, 323] on code "bitcoin-segwit" at bounding box center [324, 318] width 56 height 10
copy code "bitcoin-segwit"
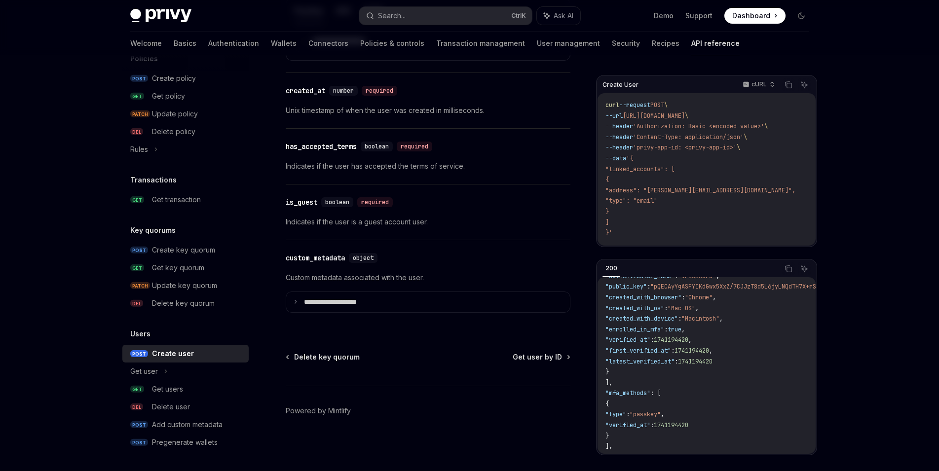
scroll to position [335, 0]
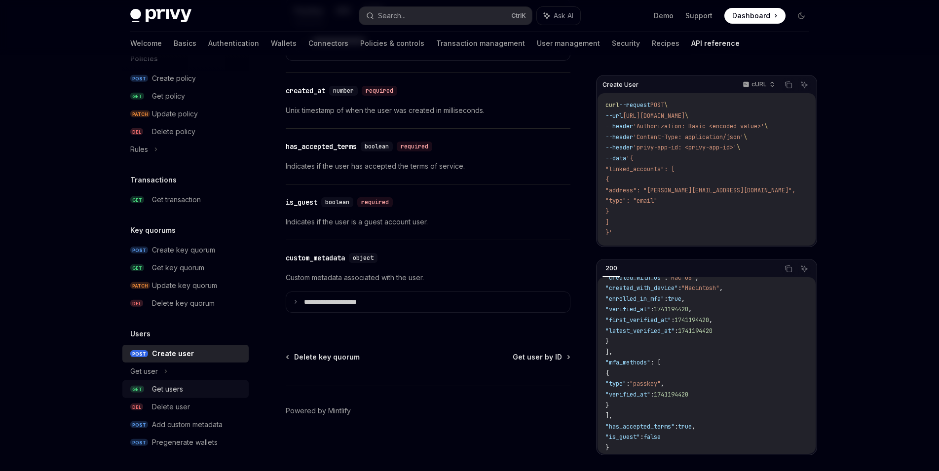
click at [189, 390] on div "Get users" at bounding box center [197, 390] width 91 height 12
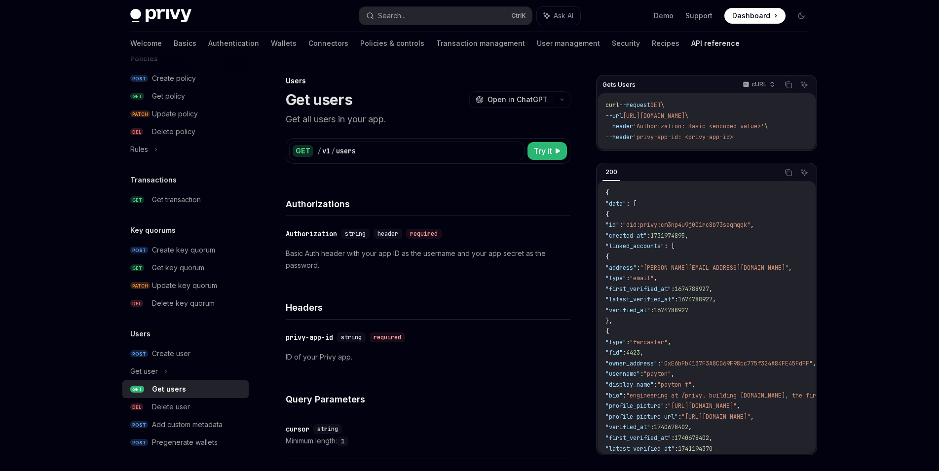
scroll to position [2, 0]
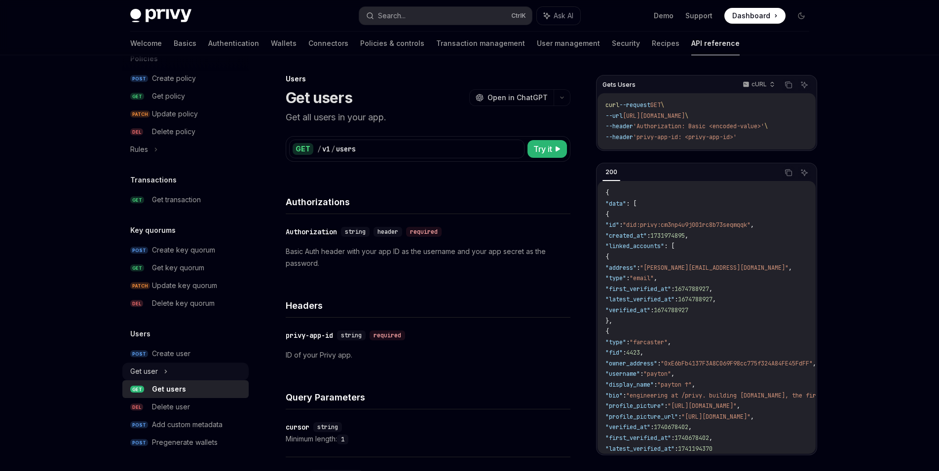
click at [175, 371] on div "Get user" at bounding box center [185, 372] width 126 height 18
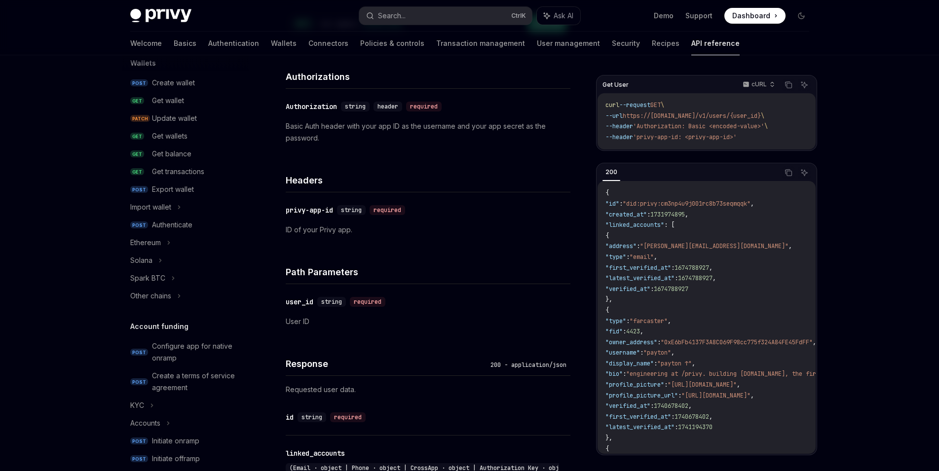
scroll to position [116, 0]
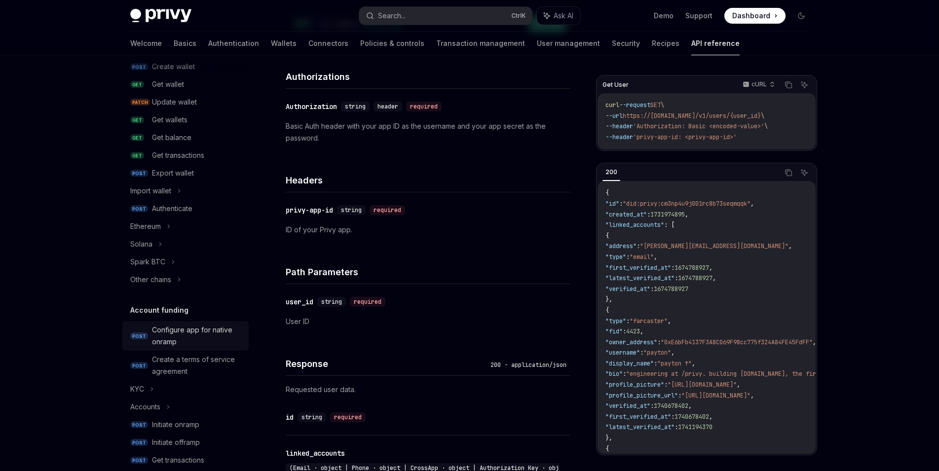
click at [209, 337] on div "Configure app for native onramp" at bounding box center [197, 336] width 91 height 24
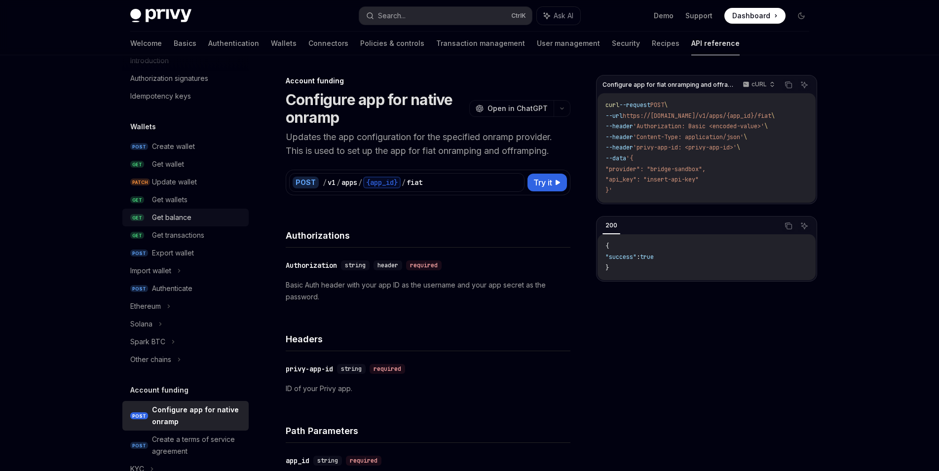
scroll to position [37, 0]
click at [192, 360] on div "Other chains" at bounding box center [185, 360] width 126 height 18
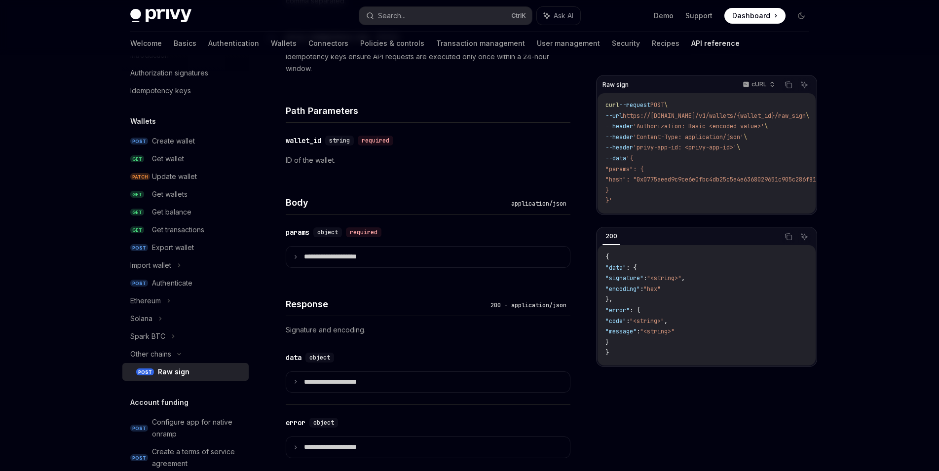
scroll to position [472, 0]
click at [293, 250] on summary "**********" at bounding box center [428, 257] width 284 height 21
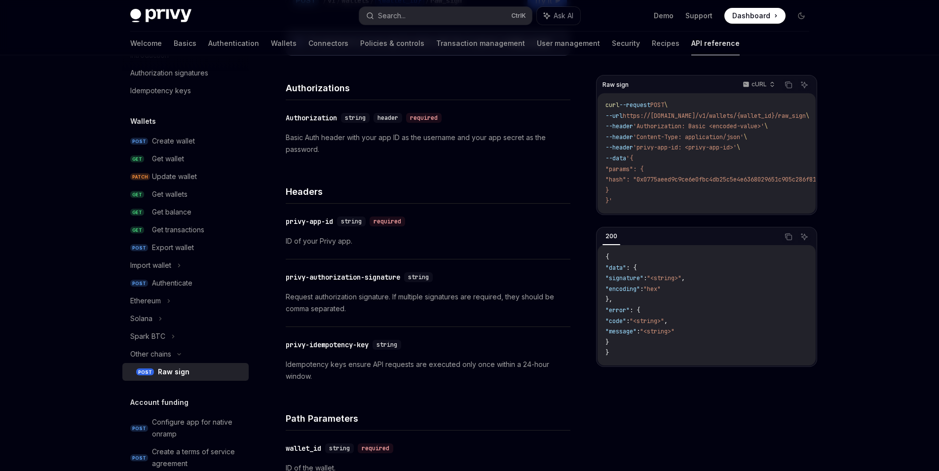
scroll to position [164, 0]
drag, startPoint x: 376, startPoint y: 342, endPoint x: 286, endPoint y: 344, distance: 90.4
click at [286, 344] on div "​ privy-idempotency-key string" at bounding box center [345, 346] width 119 height 10
copy div "privy-idempotency-key"
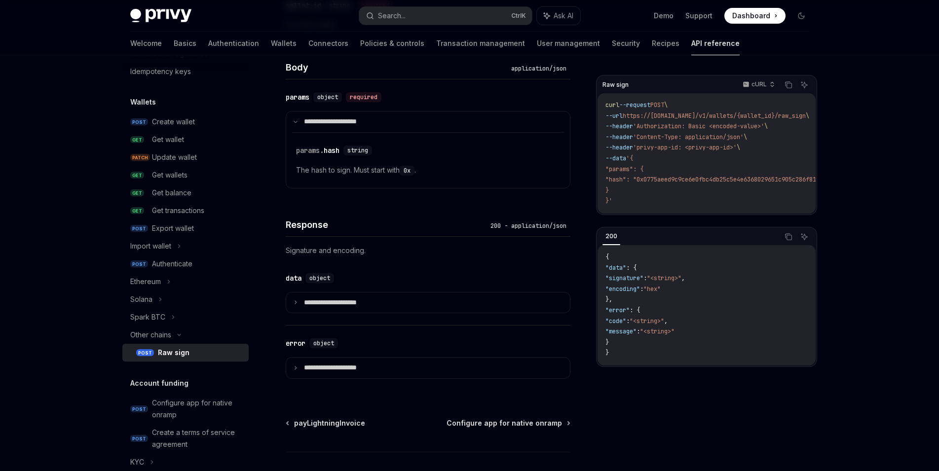
scroll to position [62, 0]
click at [185, 261] on div "Authenticate" at bounding box center [172, 263] width 40 height 12
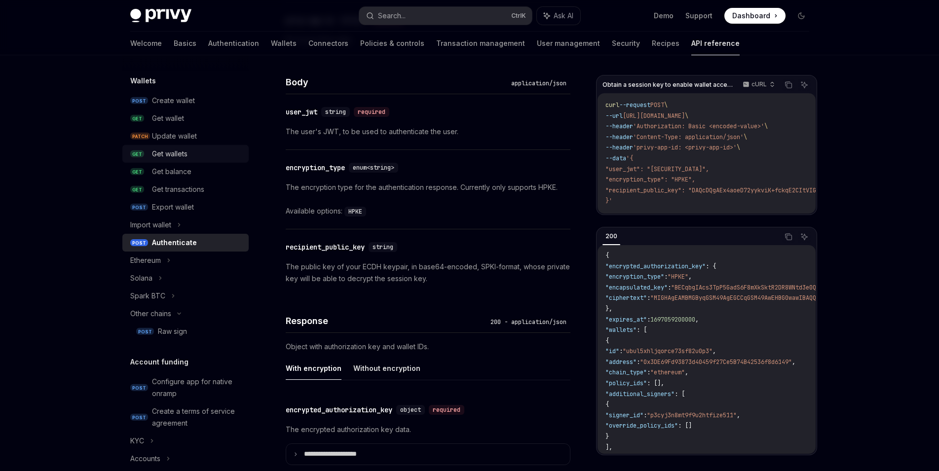
scroll to position [108, 0]
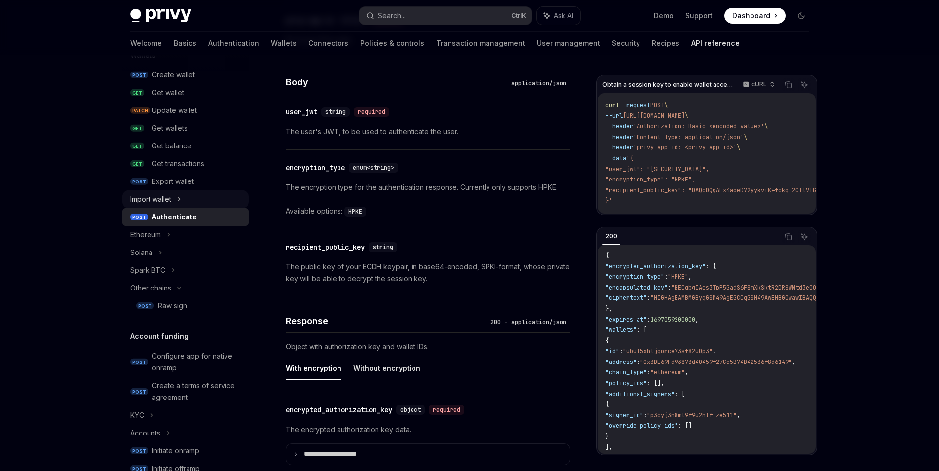
click at [176, 201] on div "Import wallet" at bounding box center [185, 200] width 126 height 18
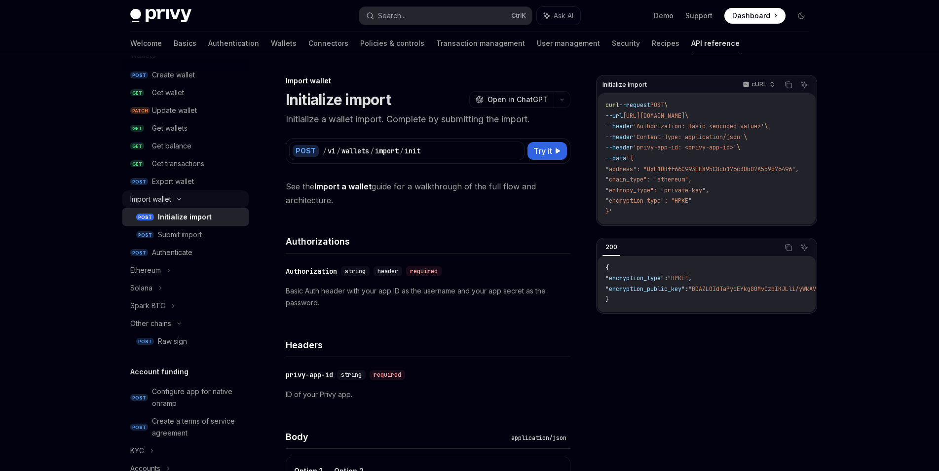
click at [168, 197] on div "Import wallet" at bounding box center [150, 200] width 41 height 12
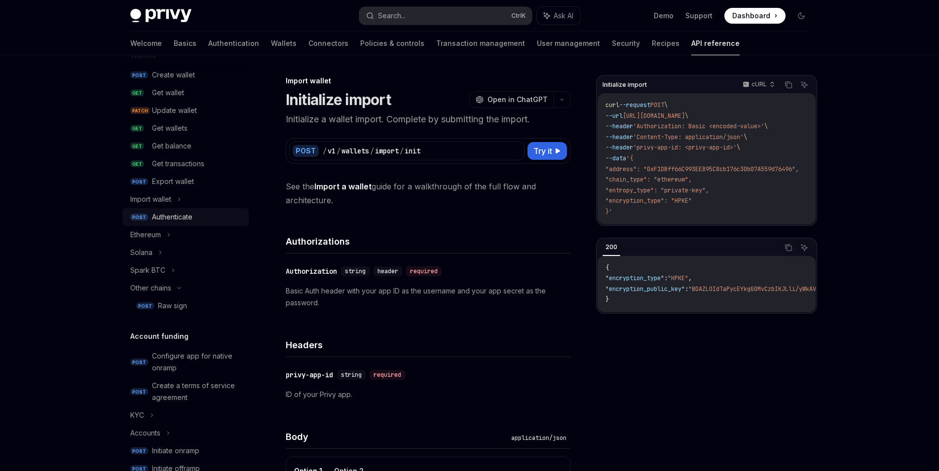
click at [175, 216] on div "Authenticate" at bounding box center [172, 217] width 40 height 12
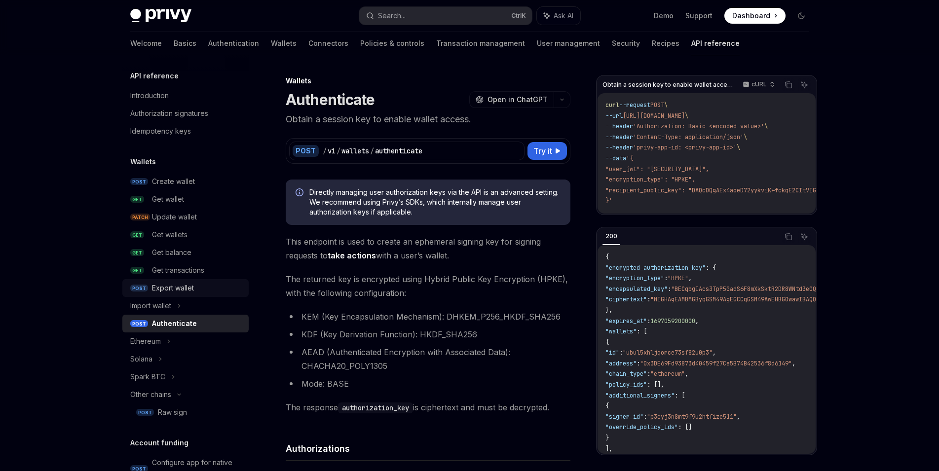
scroll to position [1, 0]
click at [202, 117] on div "Authorization signatures" at bounding box center [169, 113] width 78 height 12
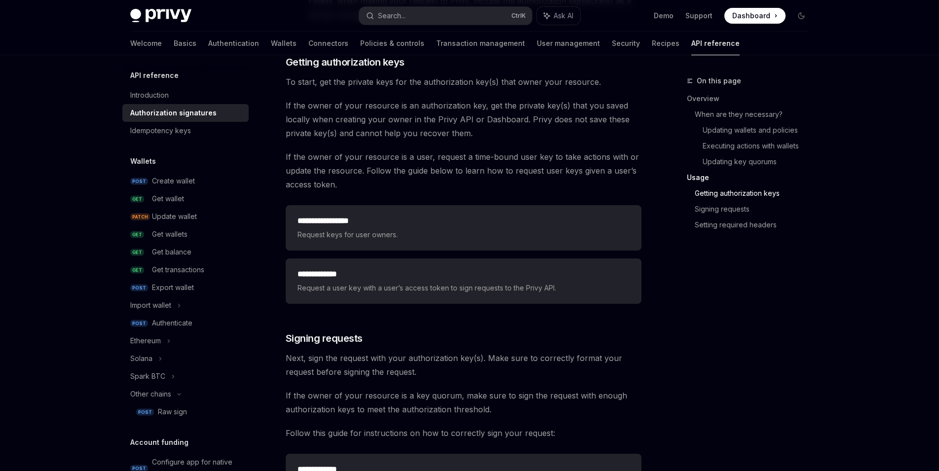
scroll to position [1242, 0]
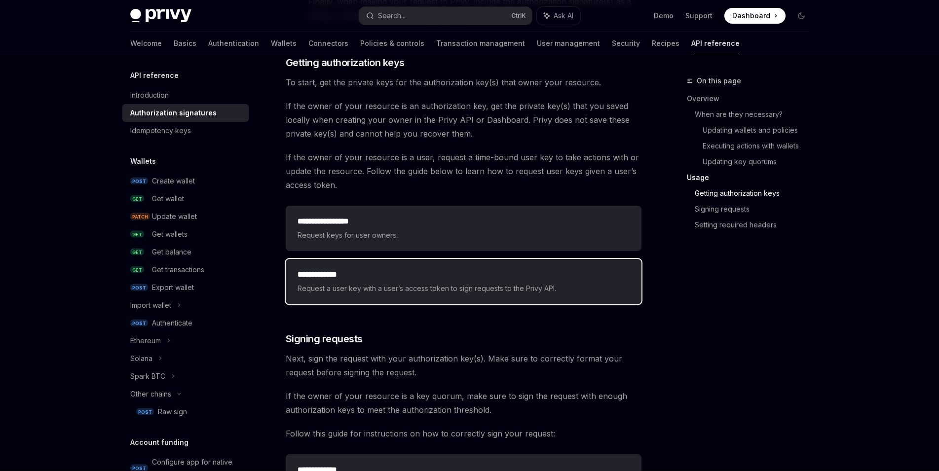
click at [401, 290] on span "Request a user key with a user’s access token to sign requests to the Privy API." at bounding box center [464, 289] width 332 height 12
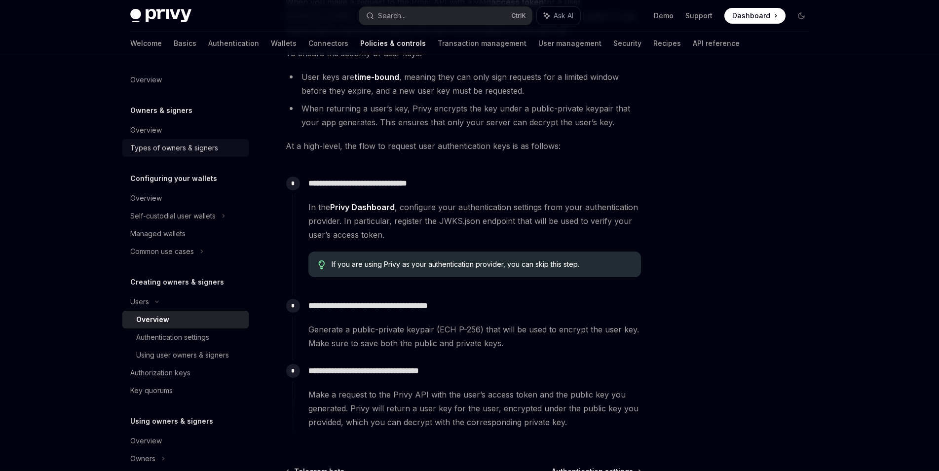
scroll to position [199, 0]
click at [693, 44] on link "API reference" at bounding box center [716, 44] width 47 height 24
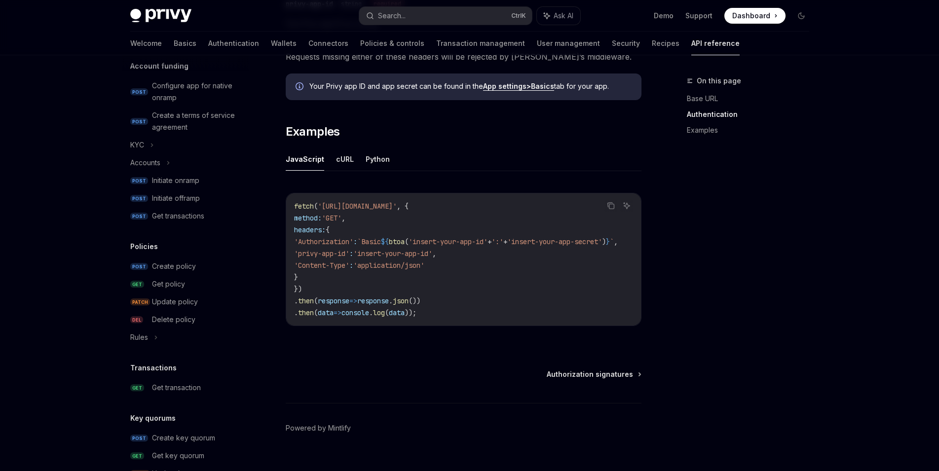
scroll to position [375, 0]
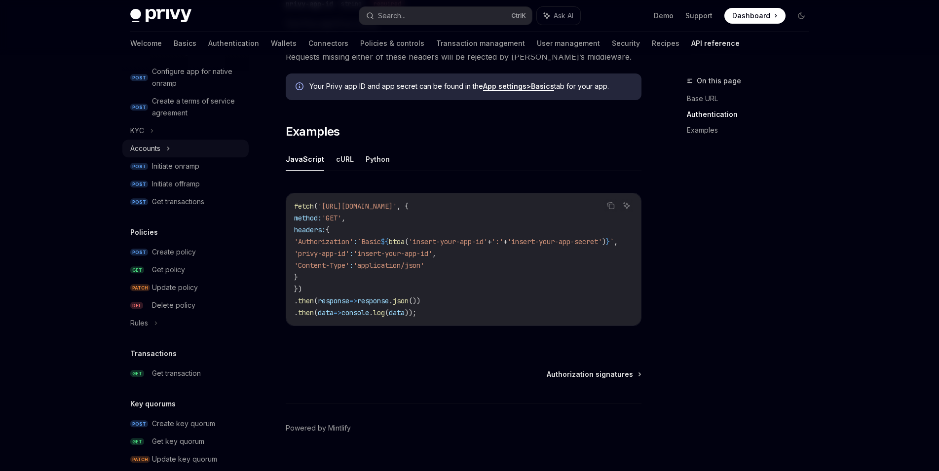
click at [198, 151] on div "Accounts" at bounding box center [185, 149] width 126 height 18
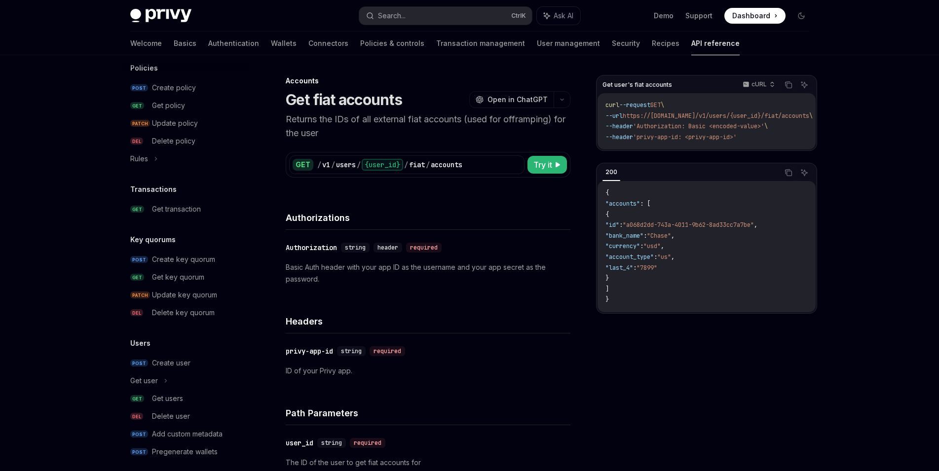
scroll to position [584, 0]
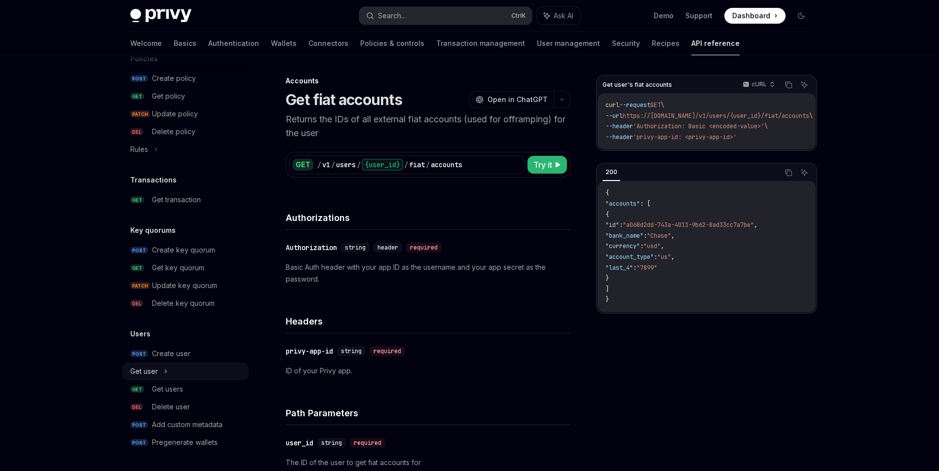
click at [195, 370] on div "Get user" at bounding box center [185, 372] width 126 height 18
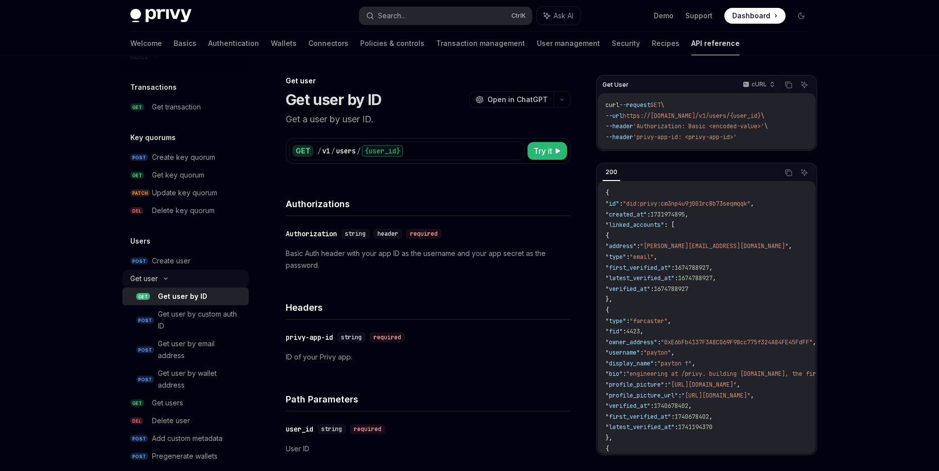
scroll to position [691, 0]
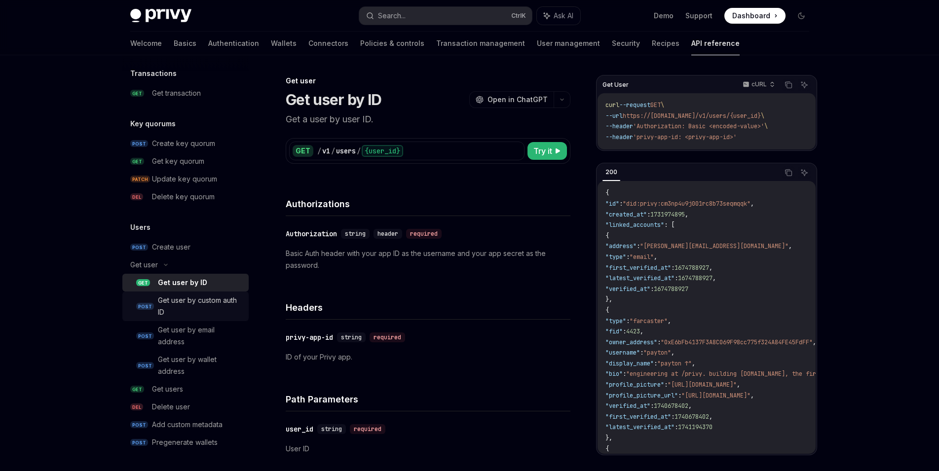
click at [204, 312] on div "Get user by custom auth ID" at bounding box center [200, 307] width 85 height 24
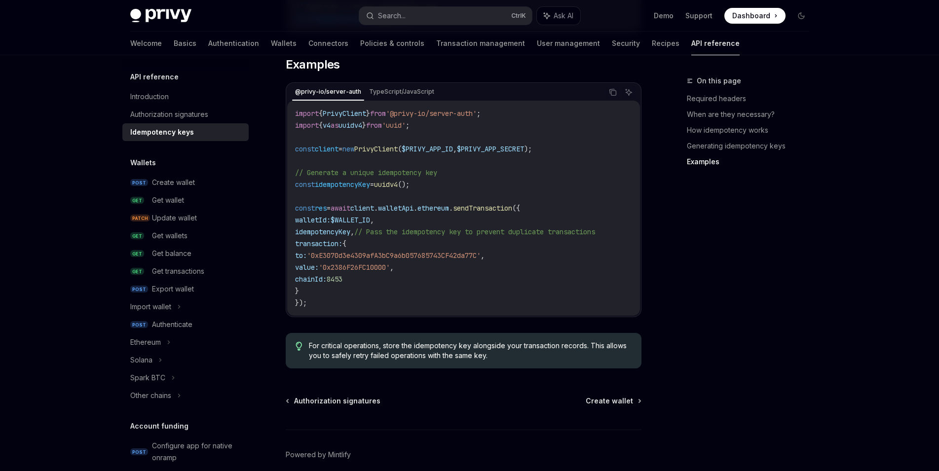
scroll to position [1002, 0]
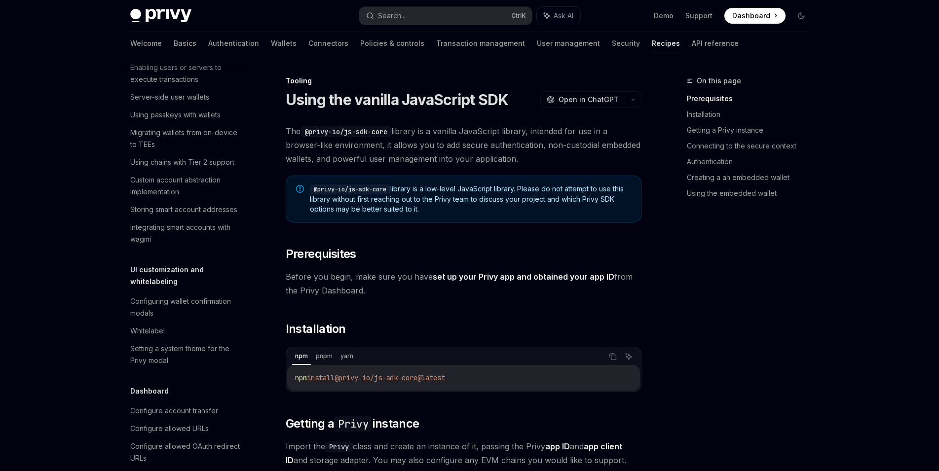
scroll to position [302, 0]
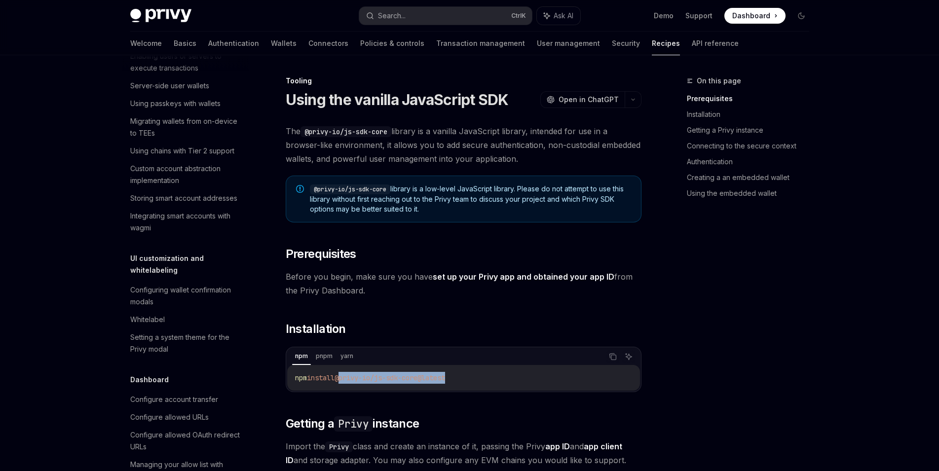
drag, startPoint x: 478, startPoint y: 378, endPoint x: 346, endPoint y: 378, distance: 132.3
click at [346, 378] on code "npm install @privy-io/js-sdk-core@latest" at bounding box center [463, 378] width 337 height 12
copy span "@privy-io/js-sdk-core@latest"
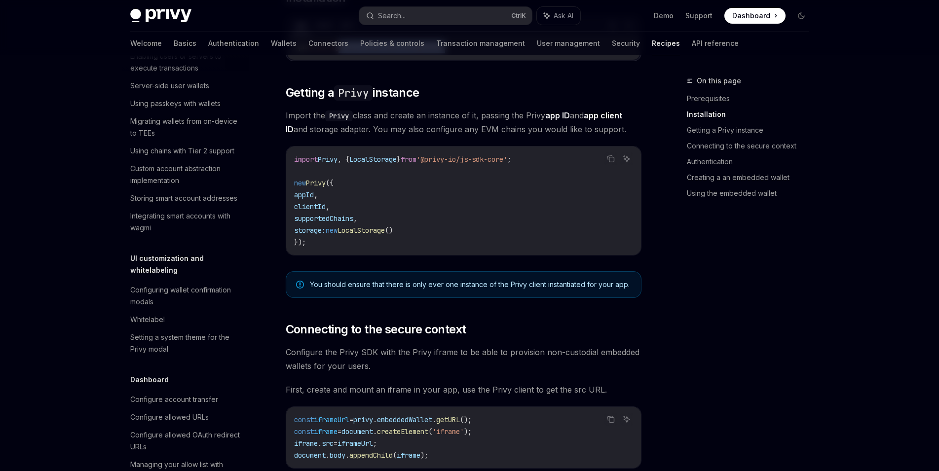
scroll to position [331, 0]
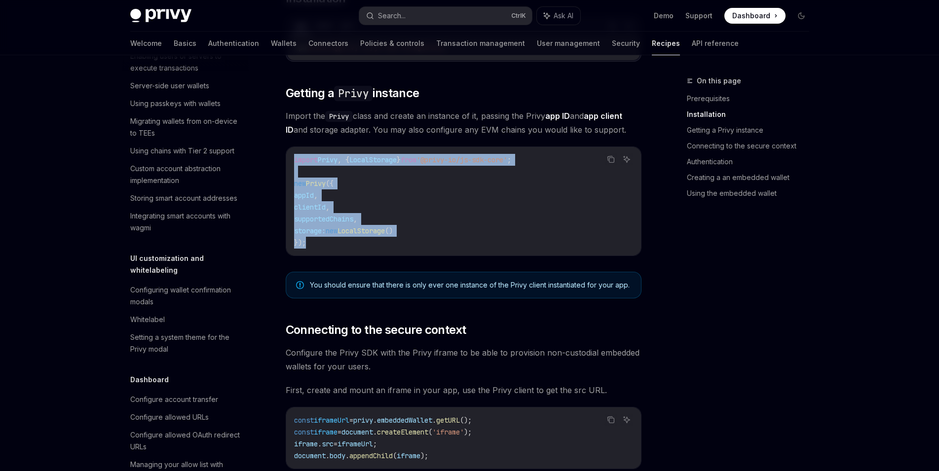
drag, startPoint x: 368, startPoint y: 252, endPoint x: 291, endPoint y: 156, distance: 122.6
click at [291, 156] on div "import Privy , { LocalStorage } from '@privy-io/js-sdk-core' ; new Privy ({ app…" at bounding box center [463, 201] width 355 height 109
copy code "import Privy , { LocalStorage } from '@privy-io/js-sdk-core' ; new Privy ({ app…"
click at [431, 208] on code "import Privy , { LocalStorage } from '@privy-io/js-sdk-core' ; new Privy ({ app…" at bounding box center [463, 201] width 339 height 95
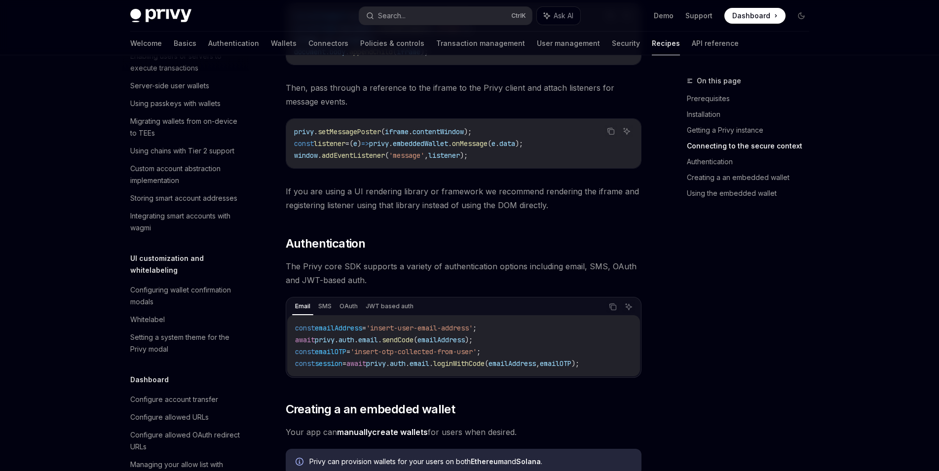
scroll to position [737, 0]
